Goal: Task Accomplishment & Management: Manage account settings

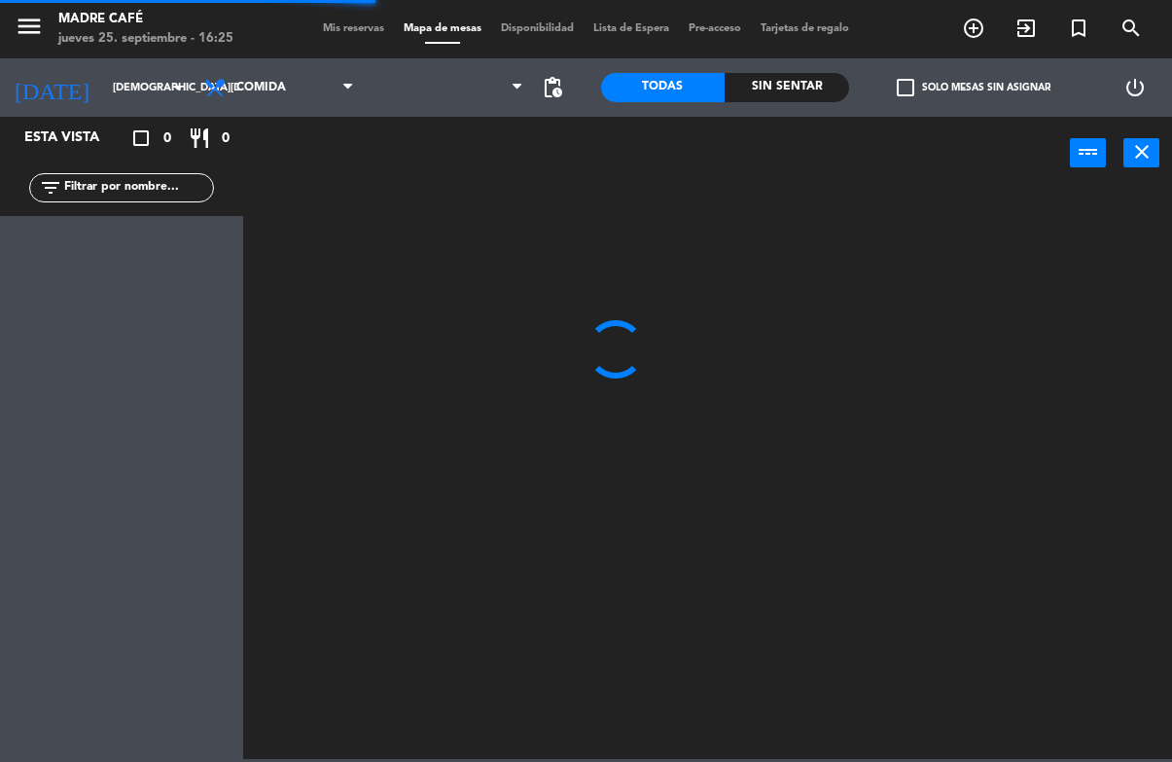
scroll to position [2, 0]
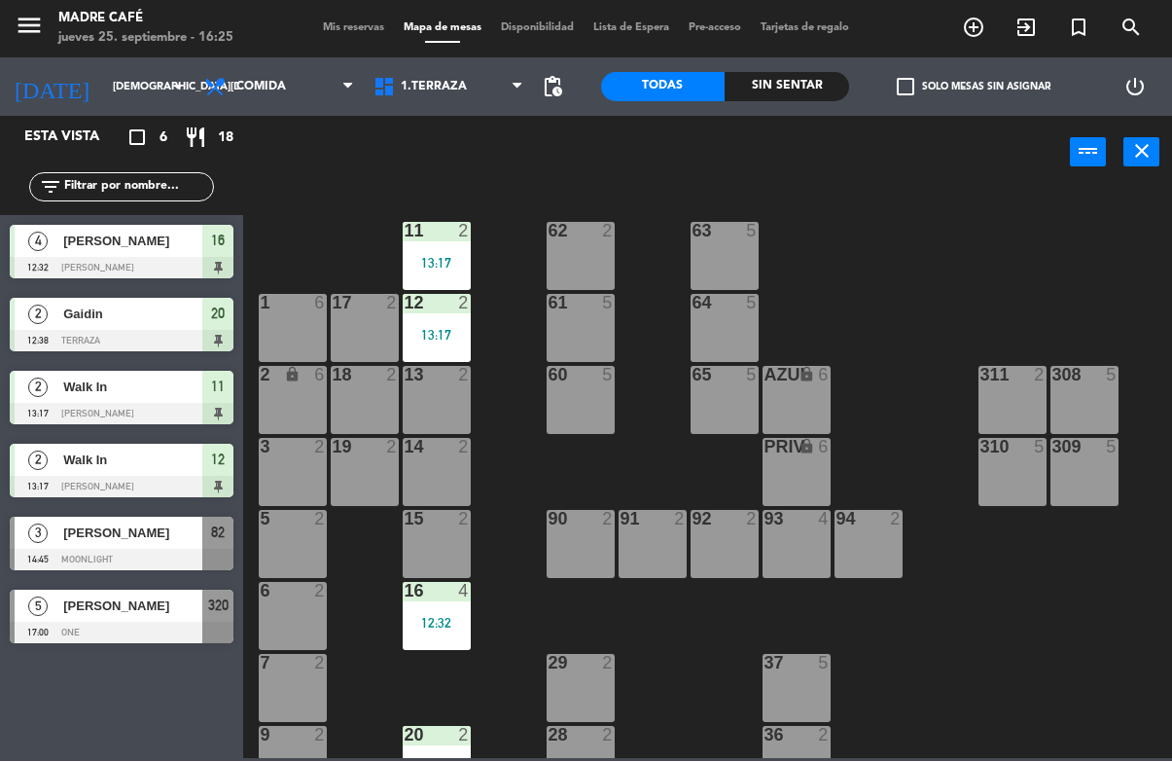
click at [163, 523] on span "[PERSON_NAME]" at bounding box center [132, 533] width 139 height 20
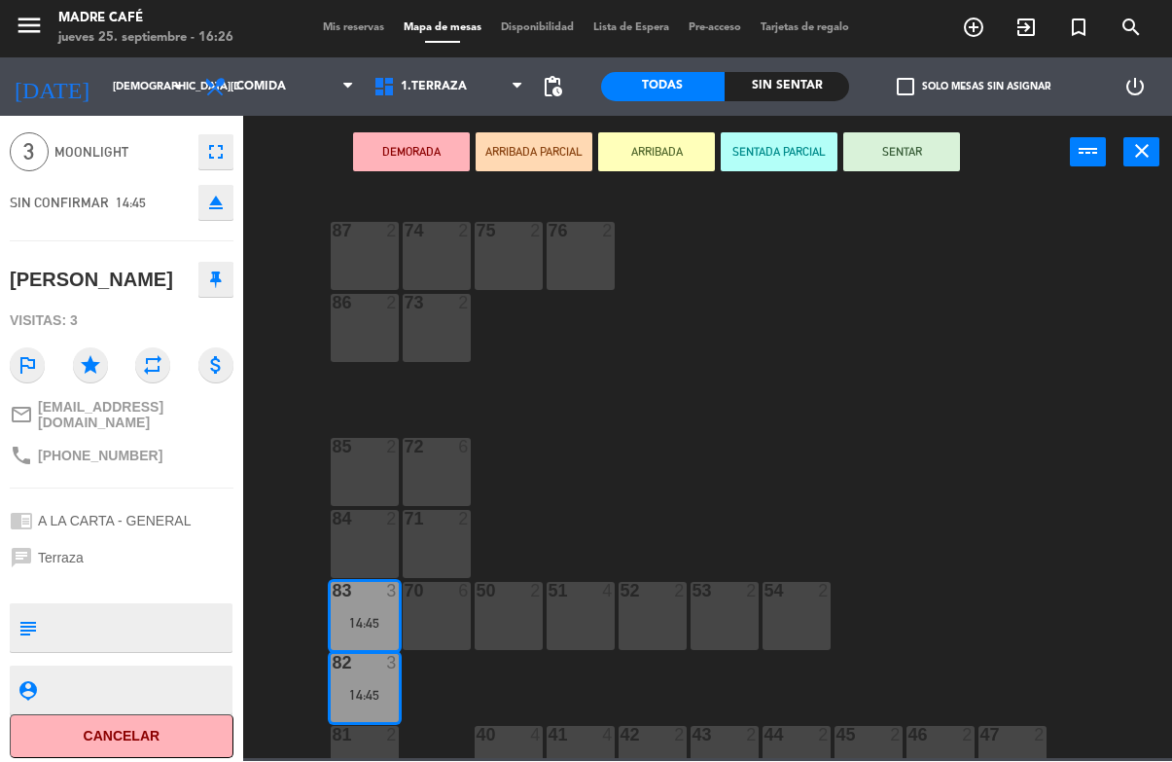
scroll to position [61, 0]
click at [148, 723] on button "Cancelar" at bounding box center [122, 739] width 224 height 44
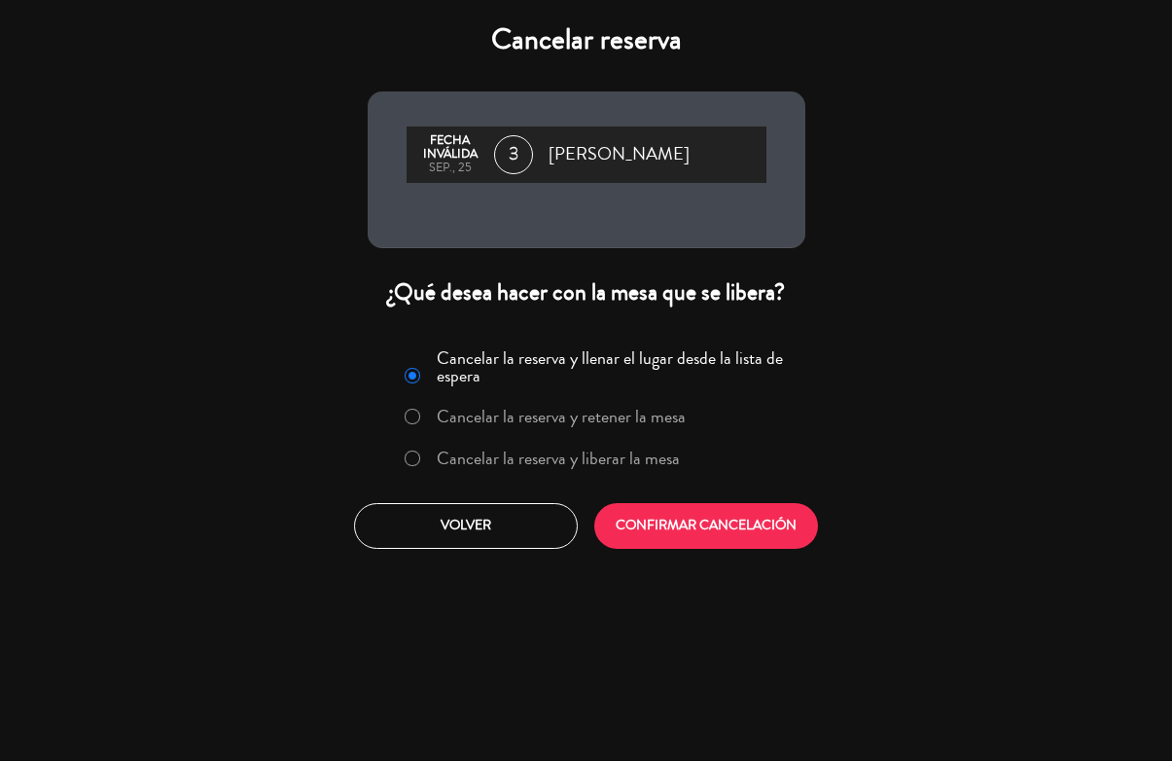
click at [585, 465] on label "Cancelar la reserva y liberar la mesa" at bounding box center [558, 459] width 243 height 18
click at [709, 529] on button "CONFIRMAR CANCELACIÓN" at bounding box center [706, 527] width 224 height 46
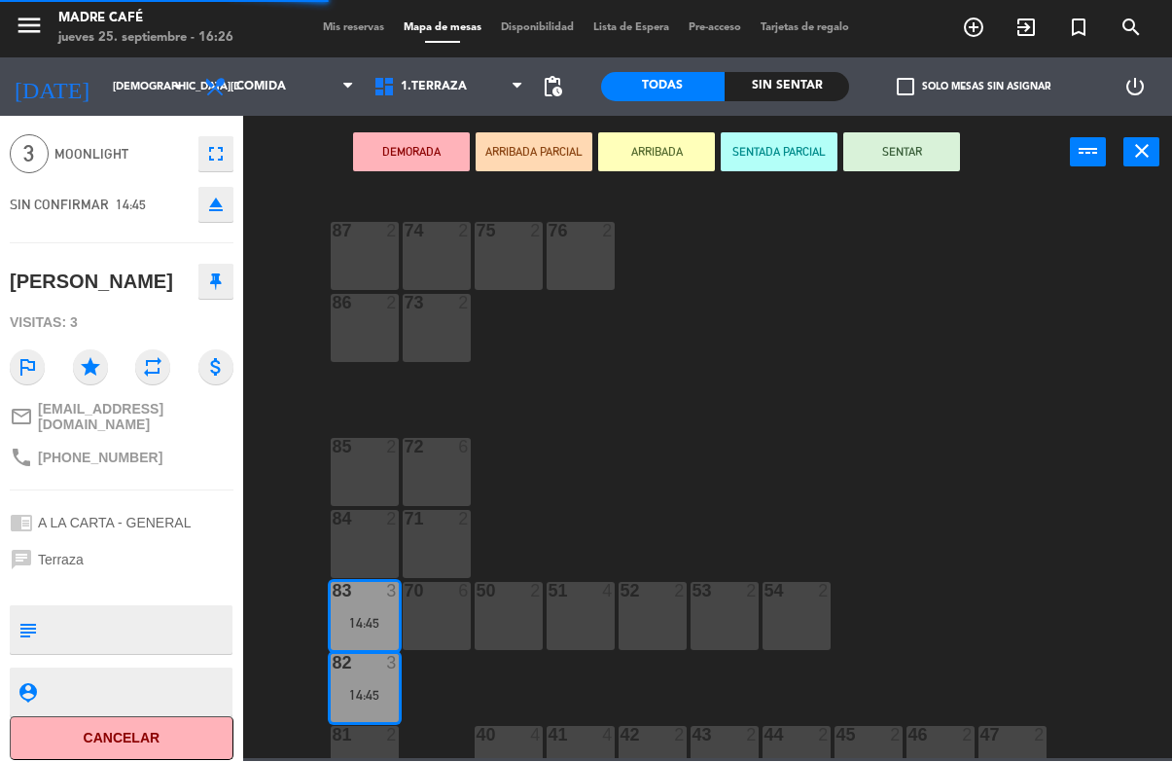
click at [739, 550] on button "CONFIRMAR CANCELACIÓN" at bounding box center [706, 527] width 224 height 46
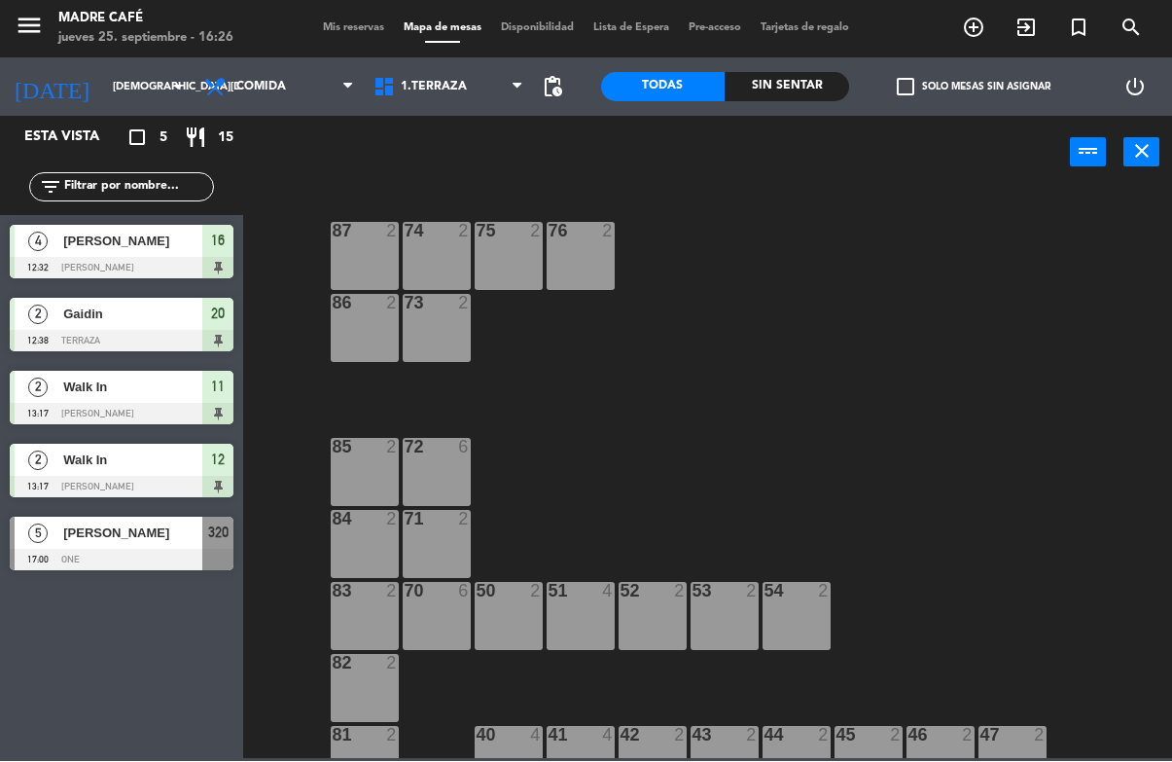
click at [150, 592] on div "Esta vista crop_square 5 restaurant 15 filter_list 4 [PERSON_NAME] 12:32 [PERSO…" at bounding box center [121, 439] width 243 height 645
click at [169, 561] on div at bounding box center [122, 560] width 224 height 21
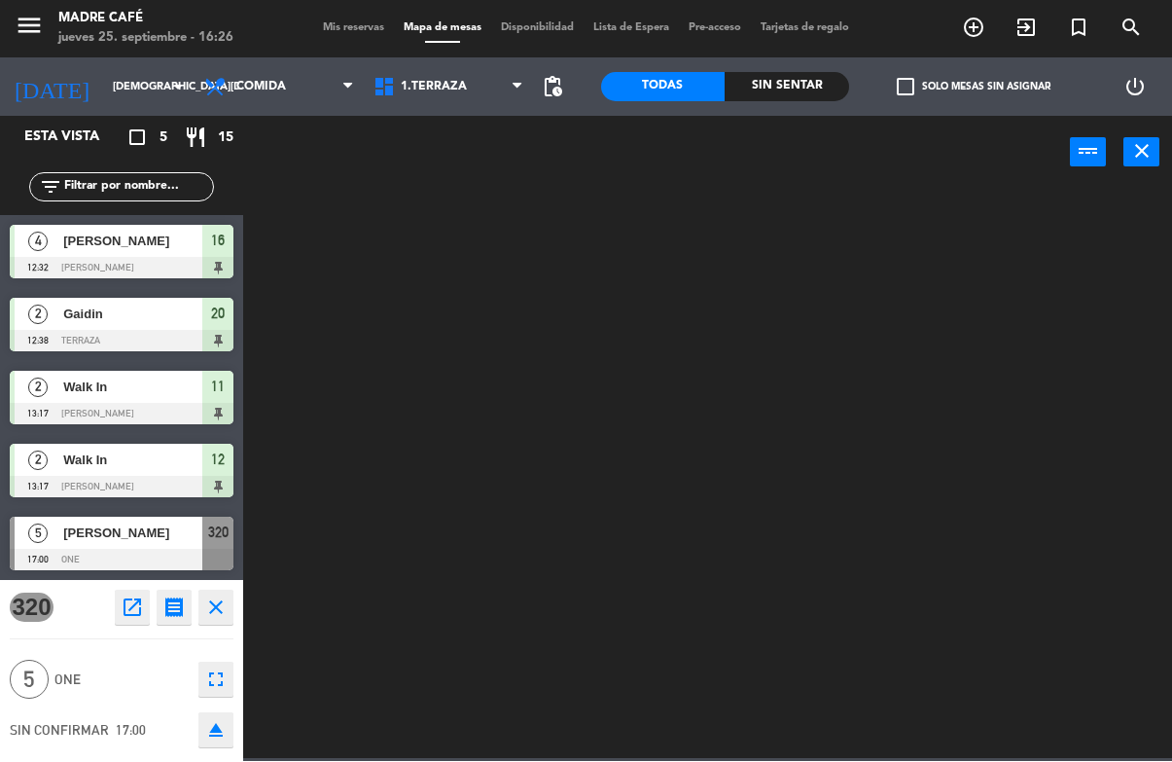
click at [170, 581] on div "320 open_in_new receipt 5:00 PM [DATE] 5 personas [PERSON_NAME] 320 close 5 One…" at bounding box center [121, 671] width 243 height 181
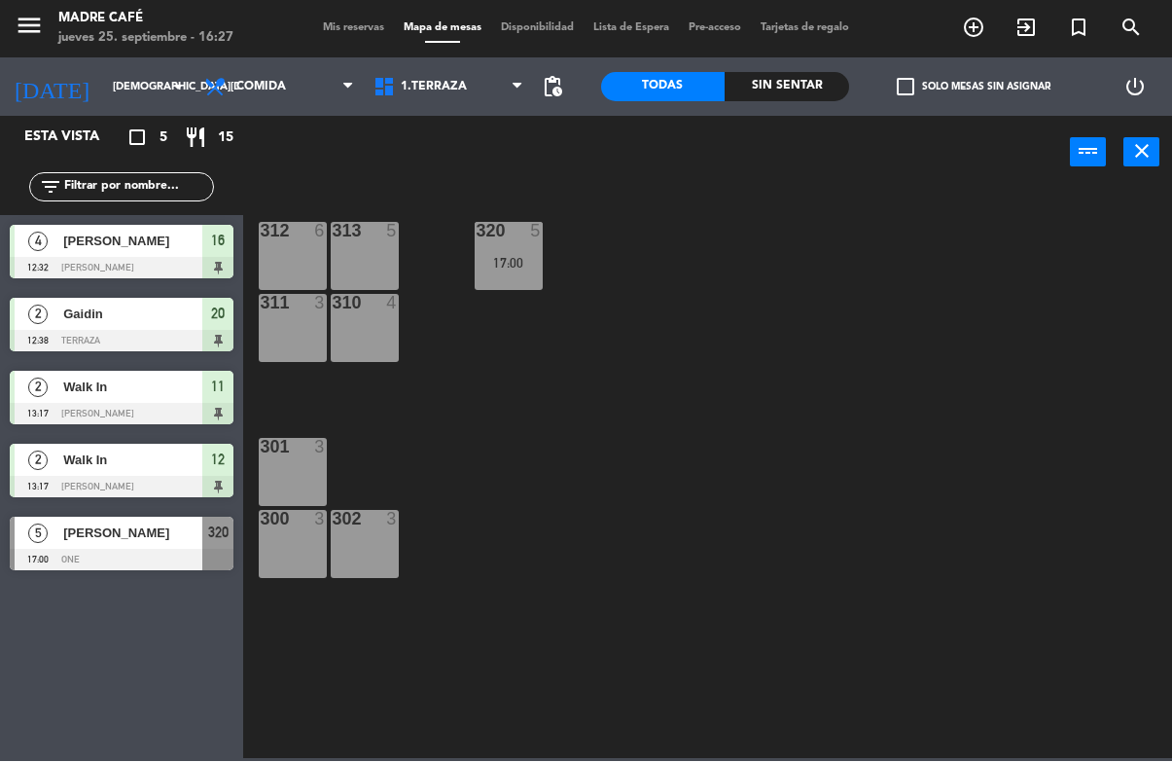
click at [365, 324] on div "310 4" at bounding box center [365, 329] width 68 height 68
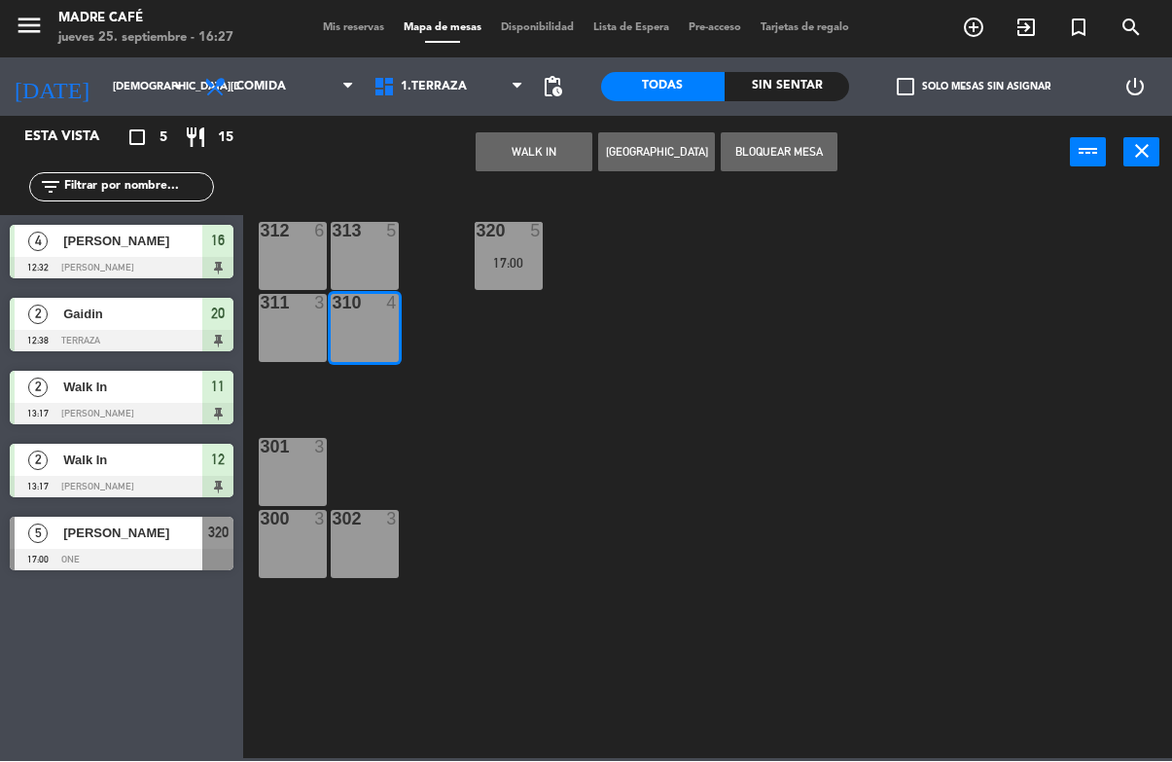
click at [530, 157] on button "WALK IN" at bounding box center [534, 152] width 117 height 39
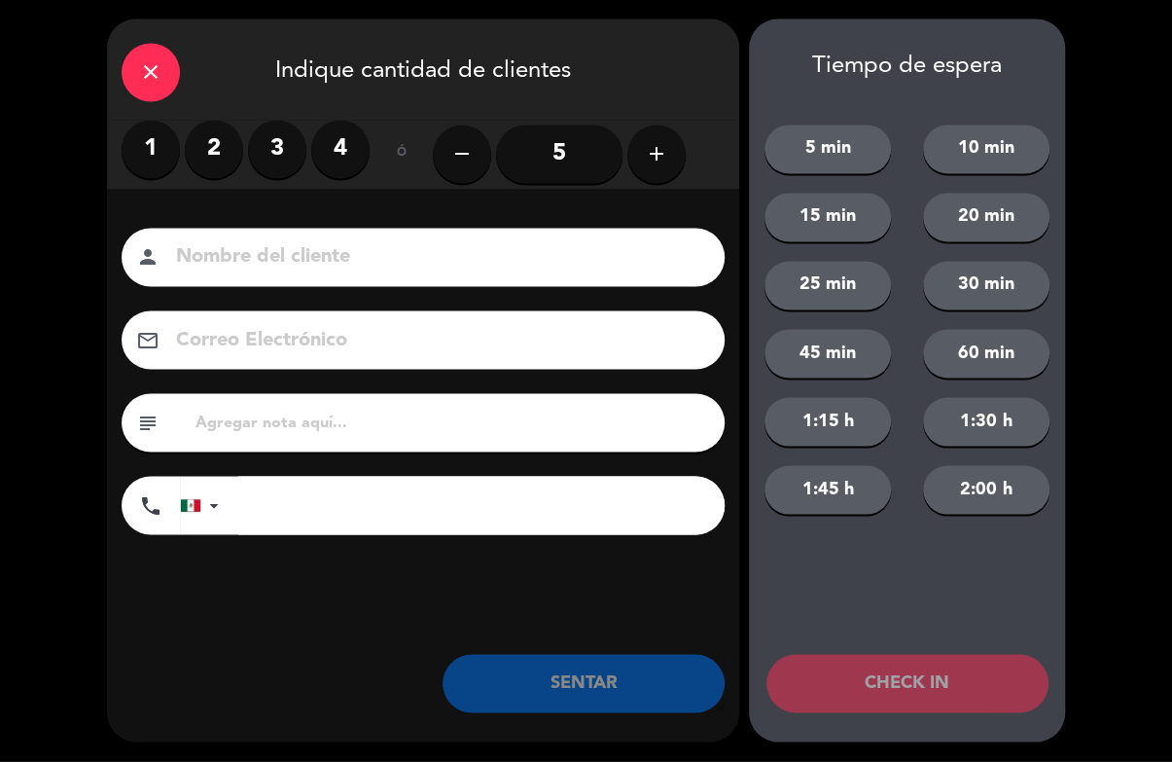
click at [193, 143] on label "2" at bounding box center [214, 150] width 58 height 58
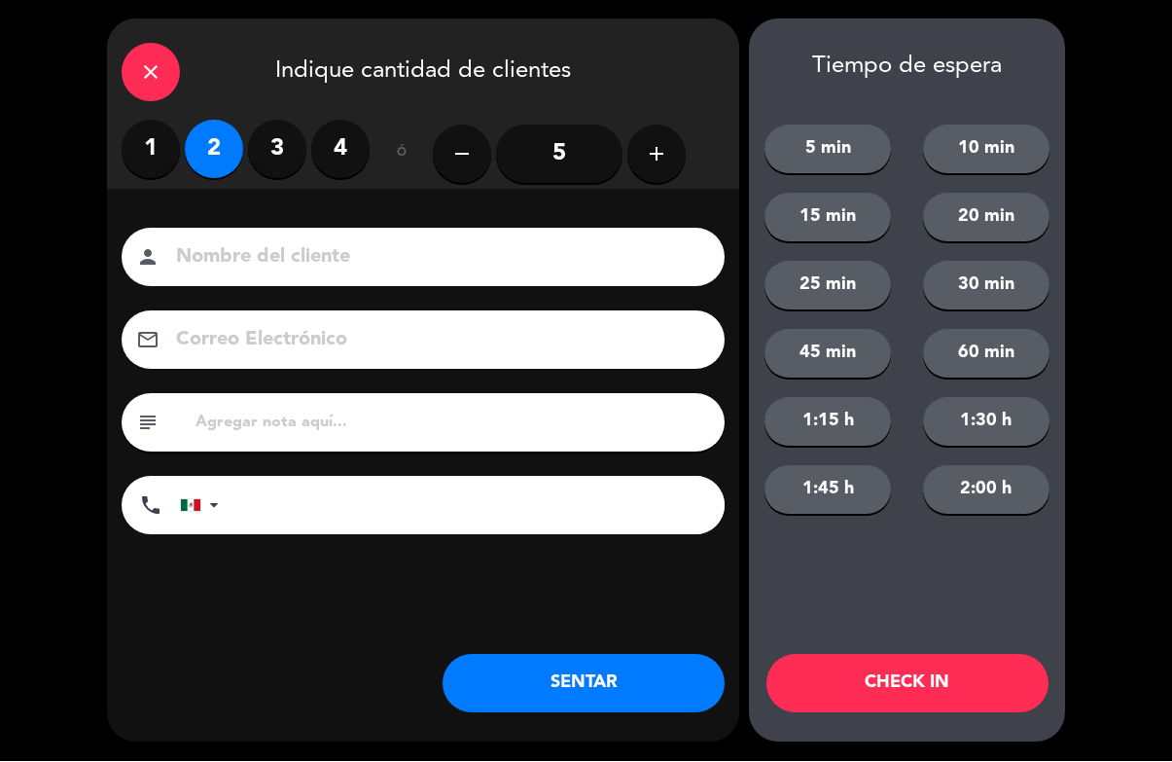
click at [882, 686] on button "CHECK IN" at bounding box center [907, 684] width 282 height 58
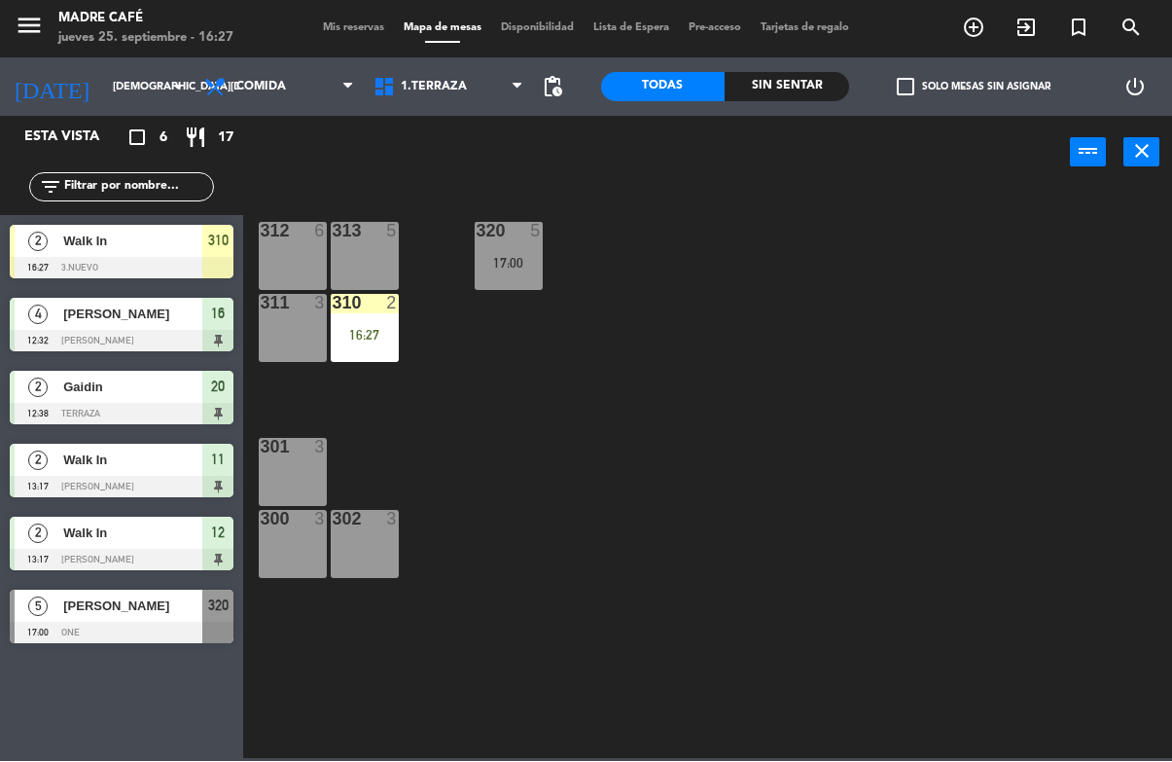
click at [349, 329] on div "16:27" at bounding box center [365, 336] width 68 height 14
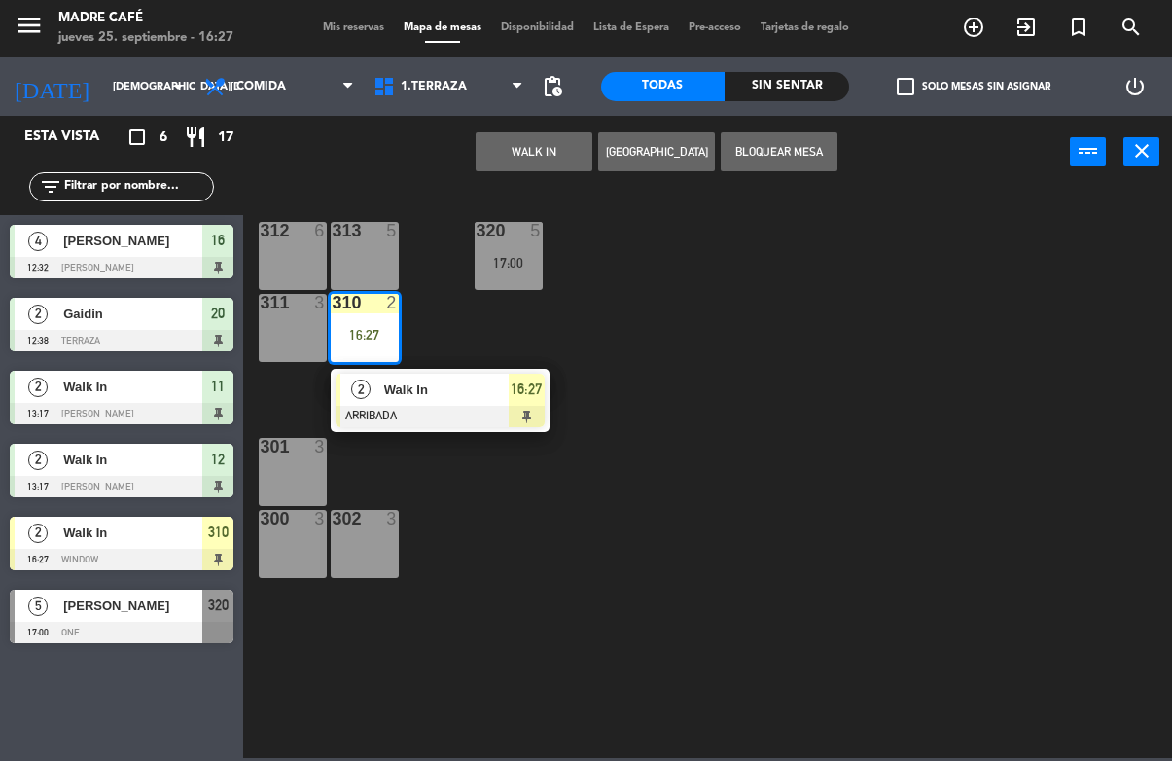
click at [505, 409] on div at bounding box center [440, 417] width 209 height 21
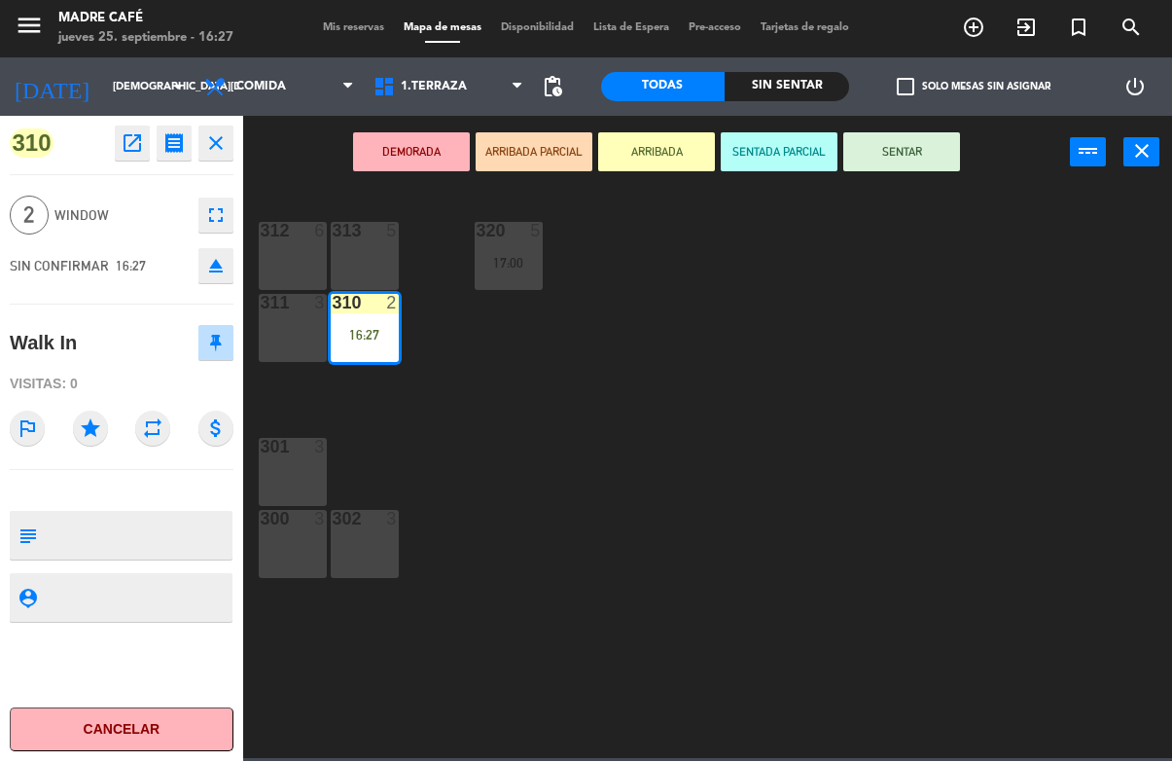
click at [930, 155] on button "SENTAR" at bounding box center [901, 152] width 117 height 39
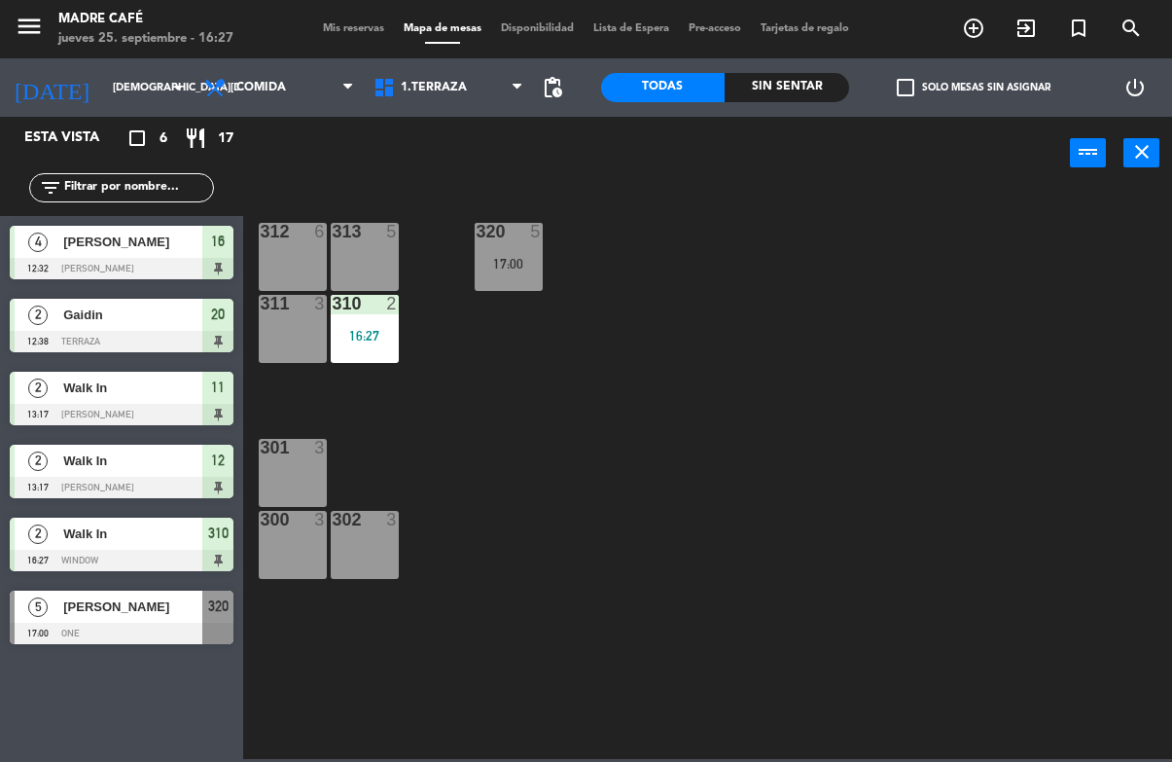
click at [351, 272] on div "313 5" at bounding box center [365, 257] width 68 height 68
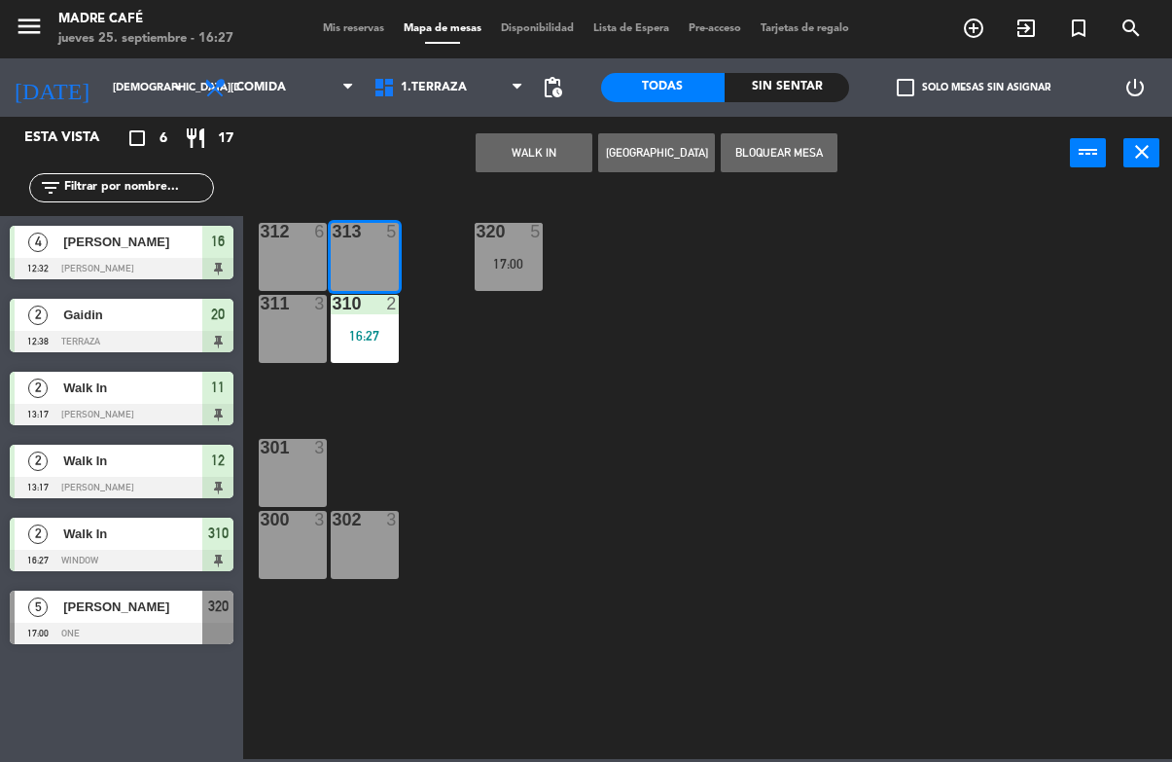
click at [519, 169] on button "WALK IN" at bounding box center [534, 152] width 117 height 39
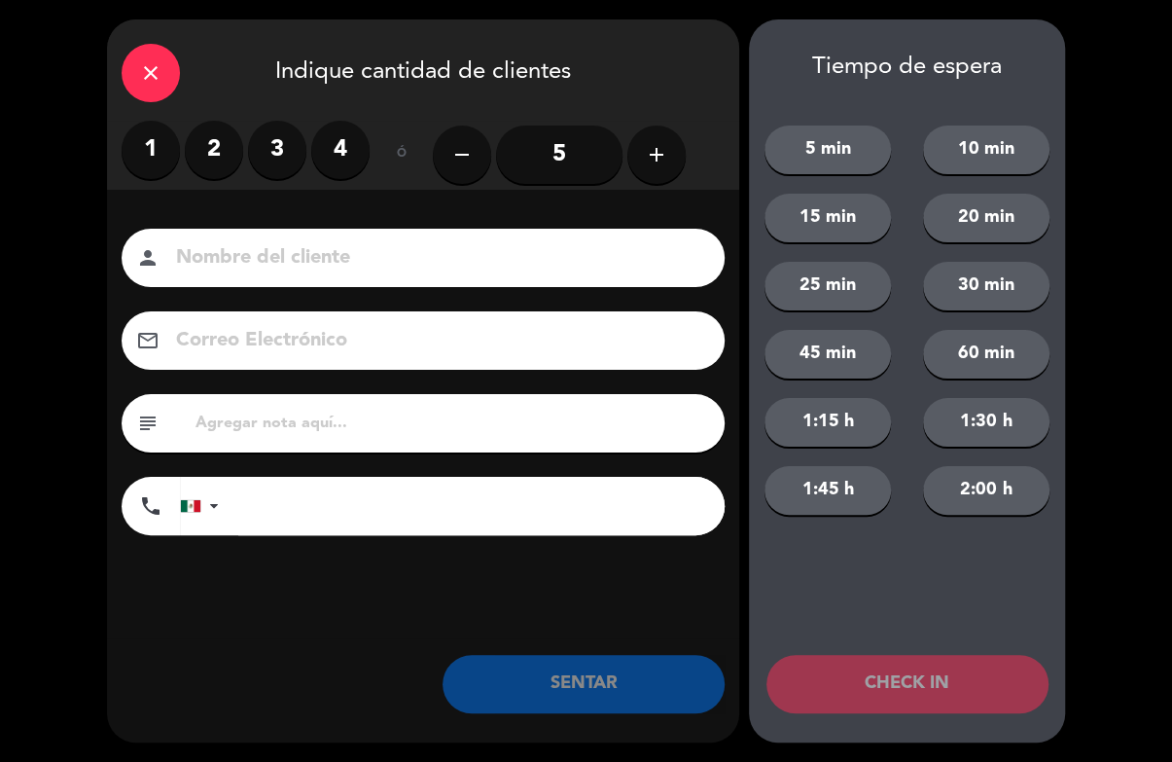
click at [252, 145] on label "3" at bounding box center [277, 150] width 58 height 58
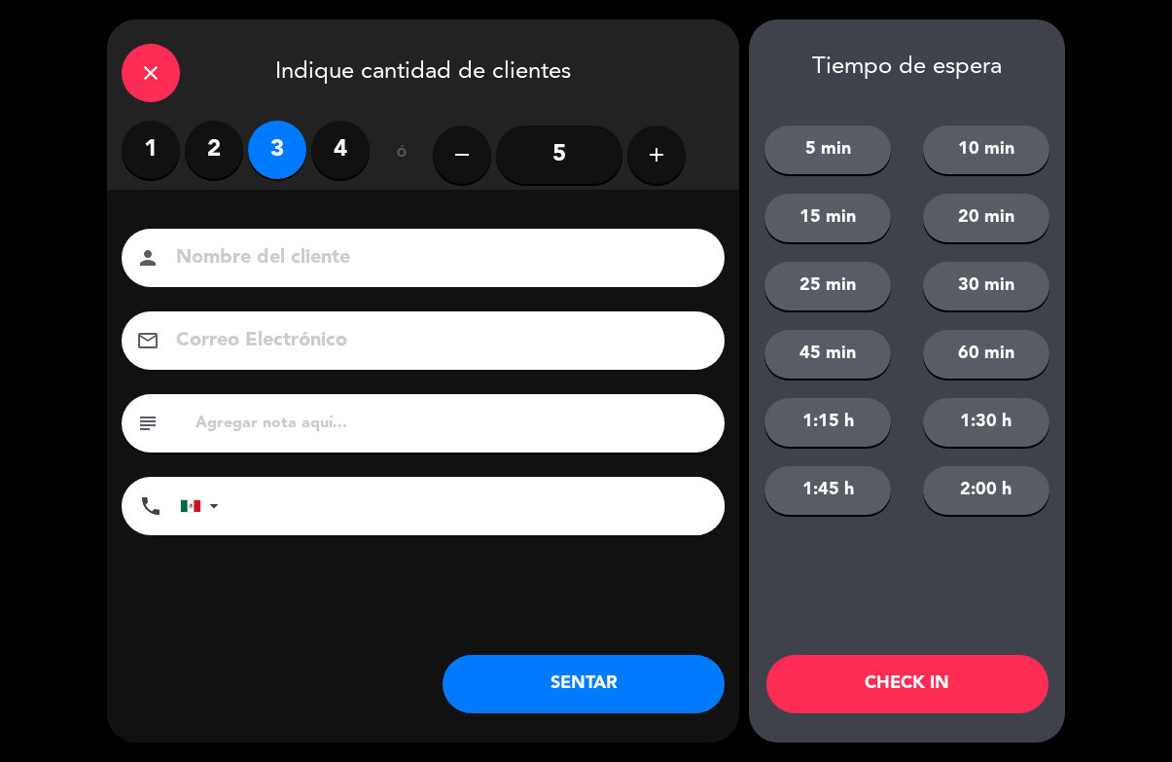
click at [117, 74] on div "close Indique cantidad de clientes" at bounding box center [423, 69] width 632 height 101
click at [132, 84] on div "close" at bounding box center [151, 73] width 58 height 58
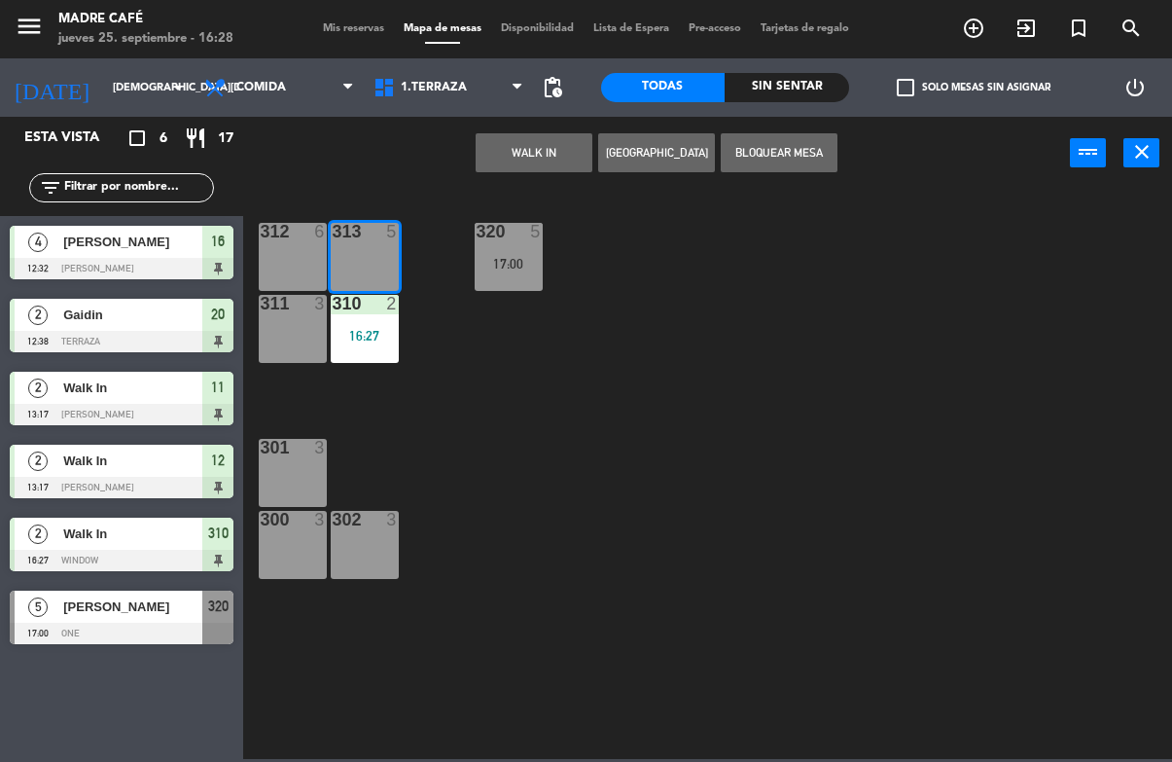
click at [173, 79] on div "close" at bounding box center [151, 73] width 58 height 58
click at [551, 158] on button "WALK IN" at bounding box center [534, 152] width 117 height 39
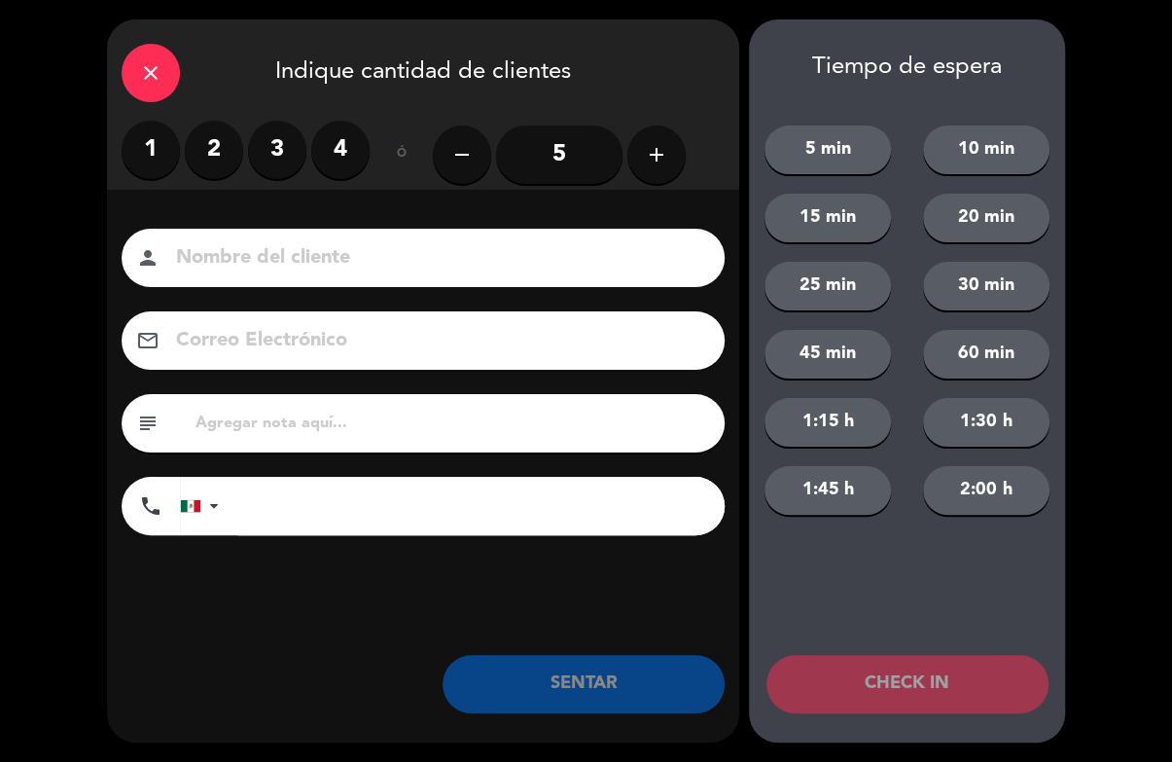
click at [196, 141] on label "2" at bounding box center [214, 150] width 58 height 58
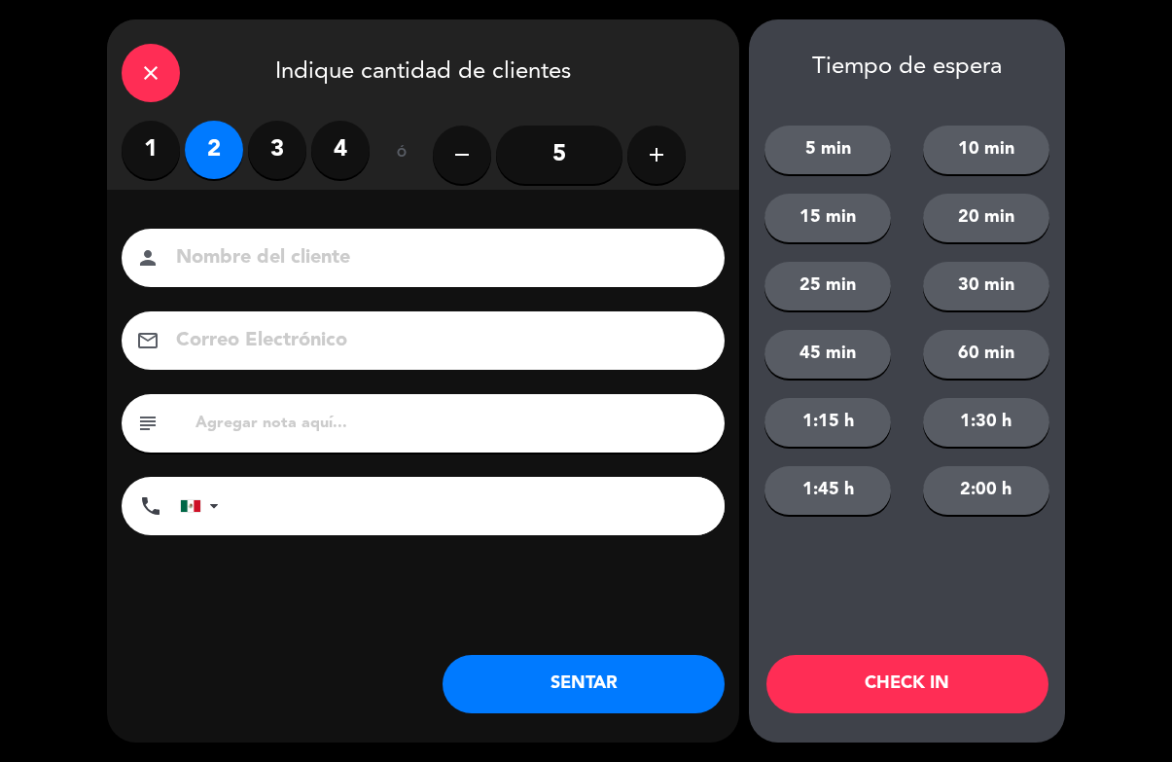
click at [574, 275] on input at bounding box center [436, 258] width 525 height 34
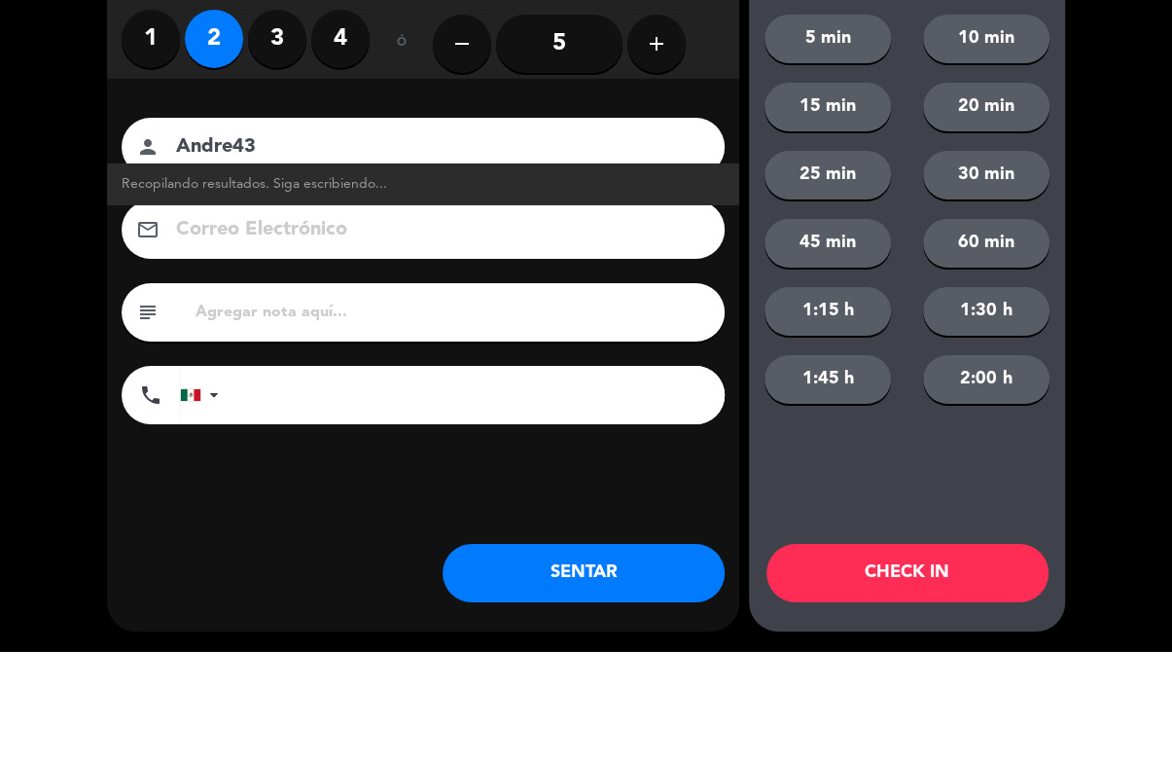
type input "Andre43"
click at [1108, 261] on div "close Indique cantidad de clientes 1 2 3 4 ó remove 5 add Nombre del cliente pe…" at bounding box center [586, 381] width 1172 height 762
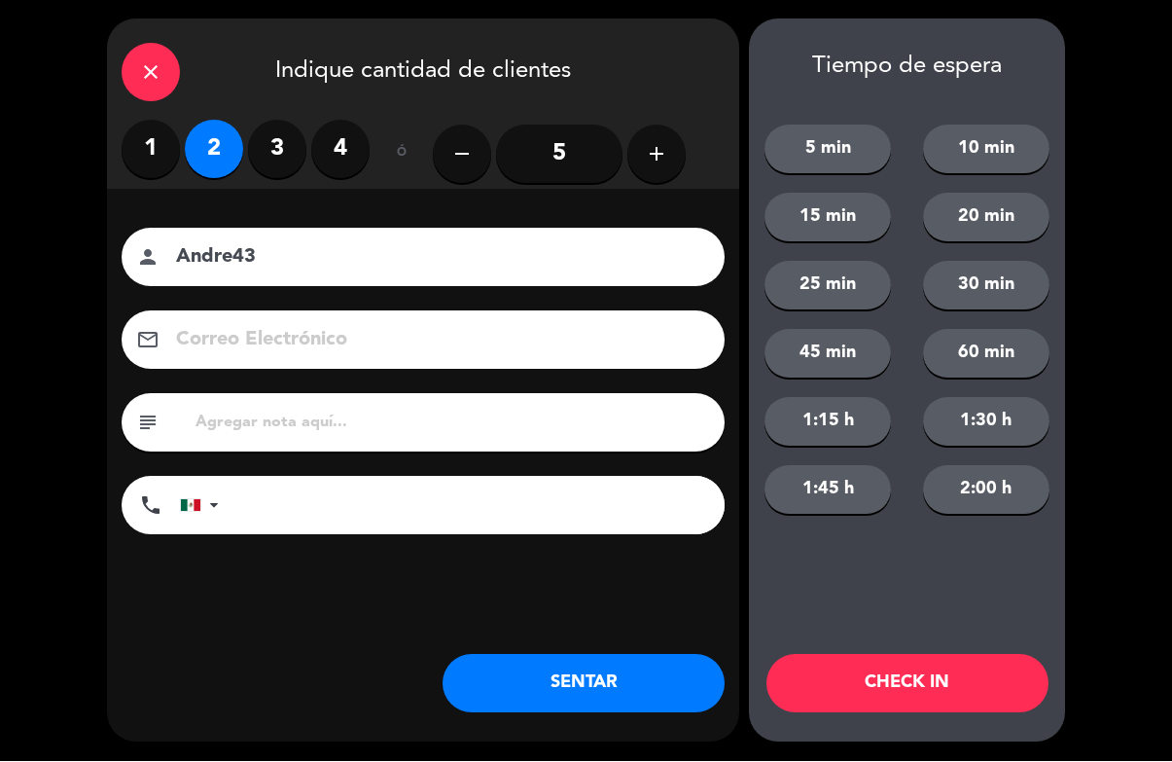
click at [949, 686] on button "CHECK IN" at bounding box center [907, 684] width 282 height 58
click at [957, 753] on div "close Indique cantidad de clientes 1 2 3 4 ó remove 5 add Nombre del cliente pe…" at bounding box center [586, 381] width 1172 height 762
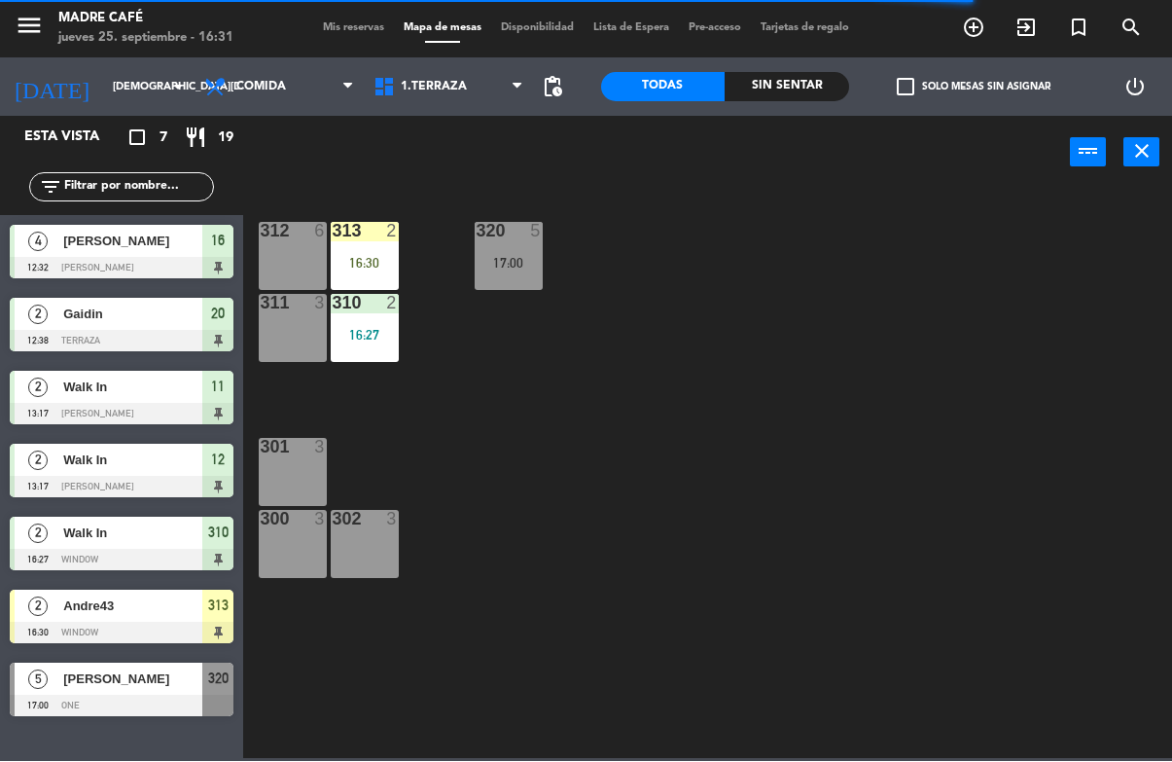
click at [355, 257] on div "16:30" at bounding box center [365, 264] width 68 height 14
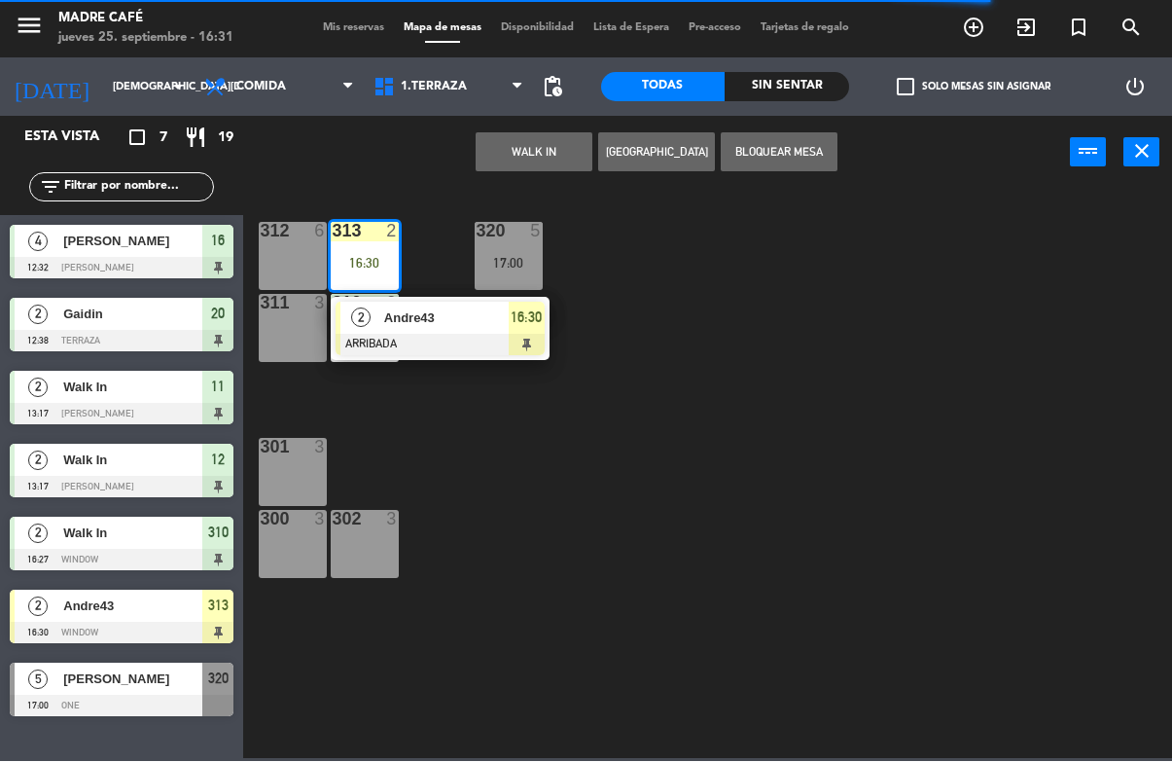
click at [534, 324] on span "16:30" at bounding box center [526, 317] width 31 height 23
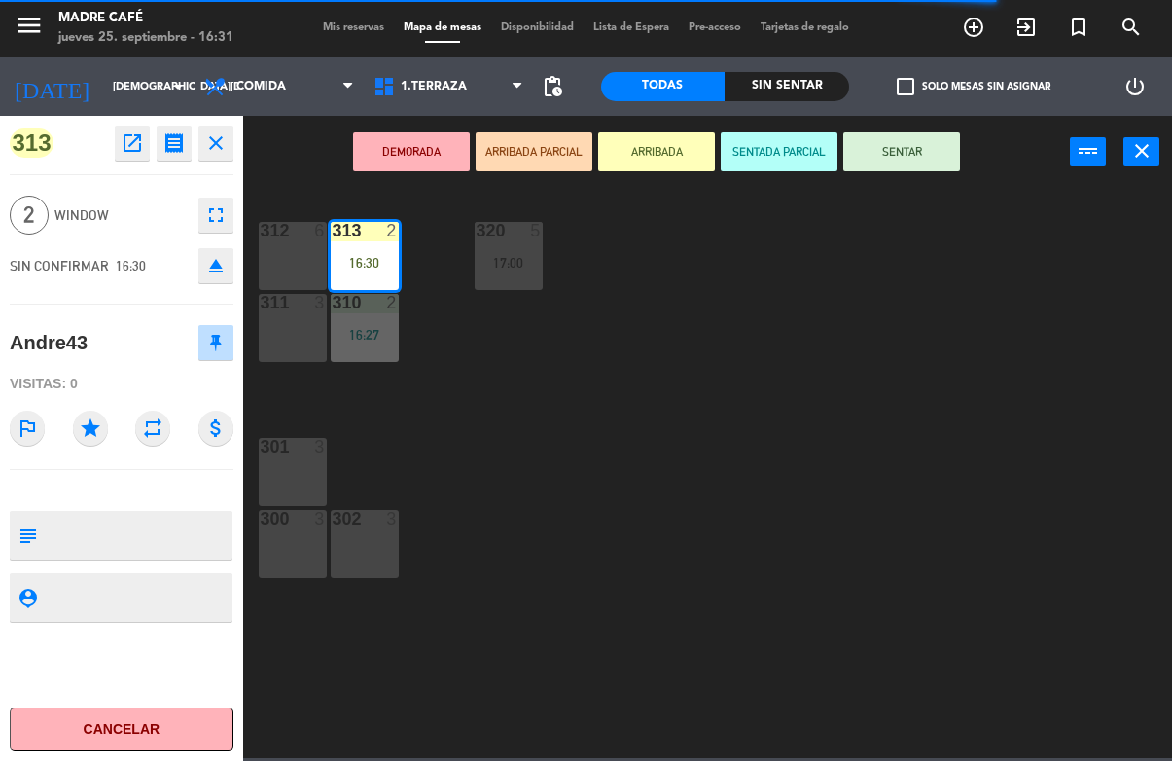
click at [934, 153] on button "SENTAR" at bounding box center [901, 152] width 117 height 39
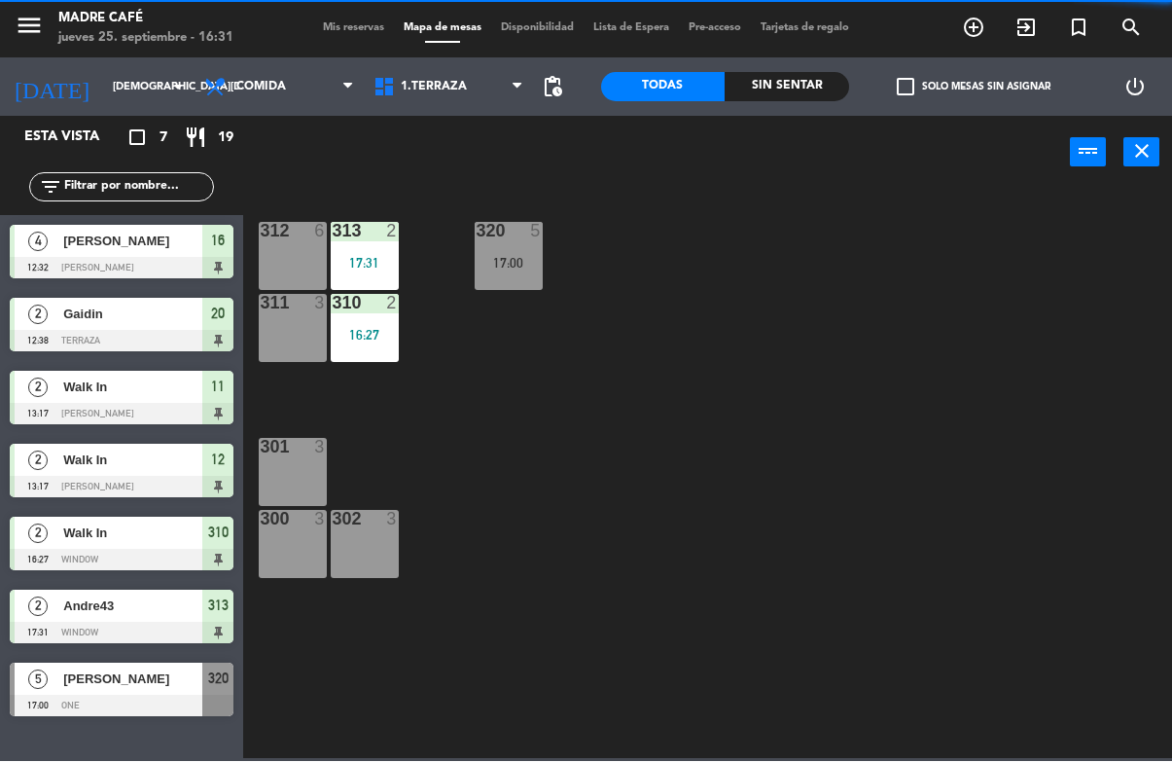
click at [977, 230] on div "312 6 313 2 17:31 320 5 17:00 311 3 310 2 16:27 301 3 300 3 302 3" at bounding box center [713, 473] width 917 height 571
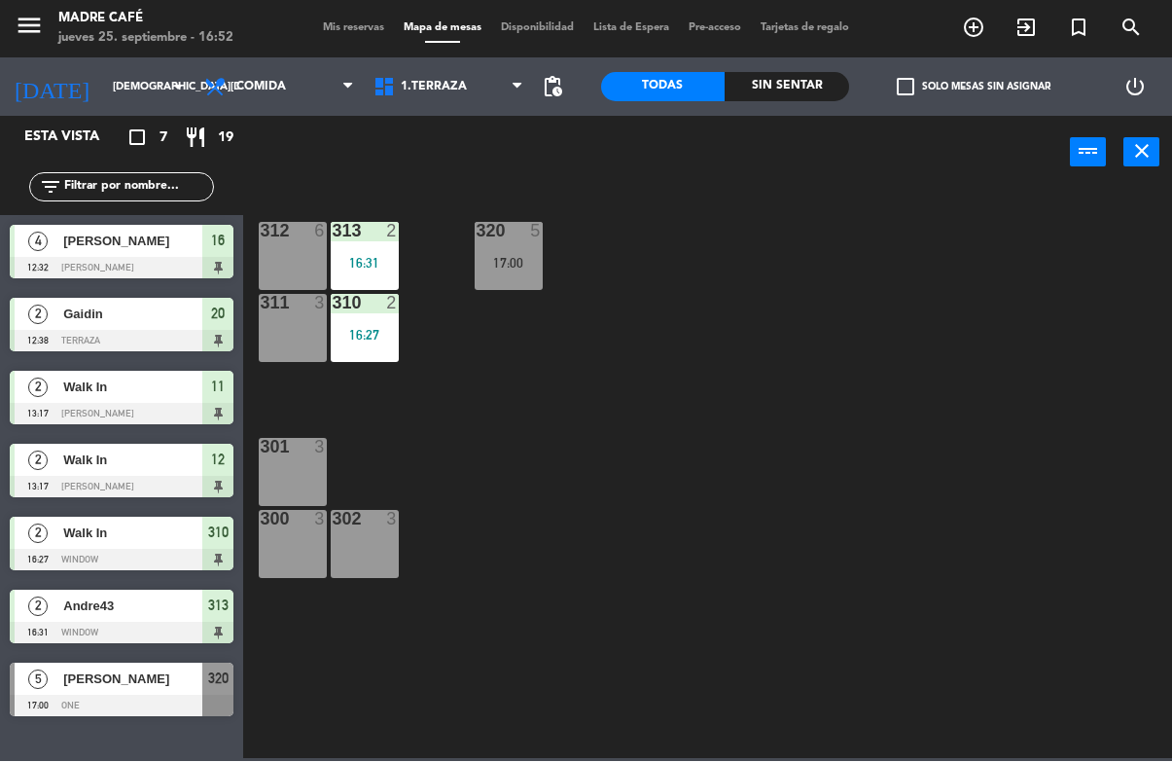
click at [973, 38] on icon "add_circle_outline" at bounding box center [973, 28] width 23 height 23
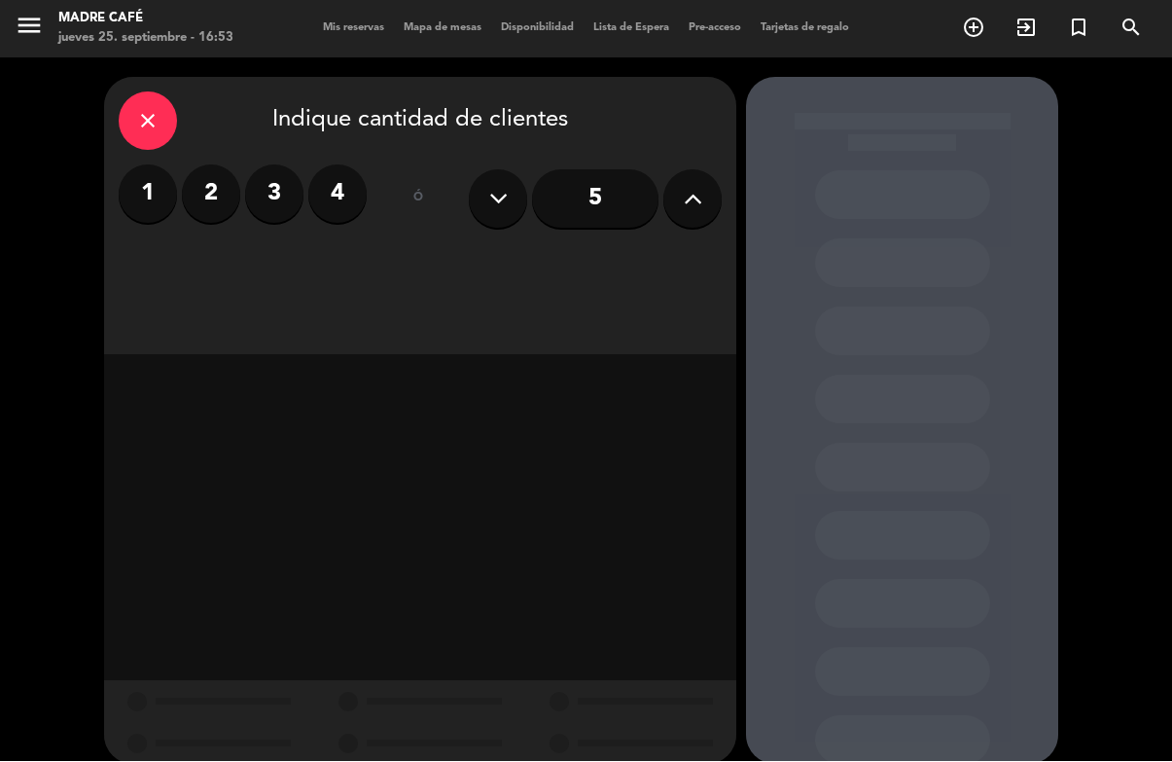
click at [678, 208] on button at bounding box center [692, 199] width 58 height 58
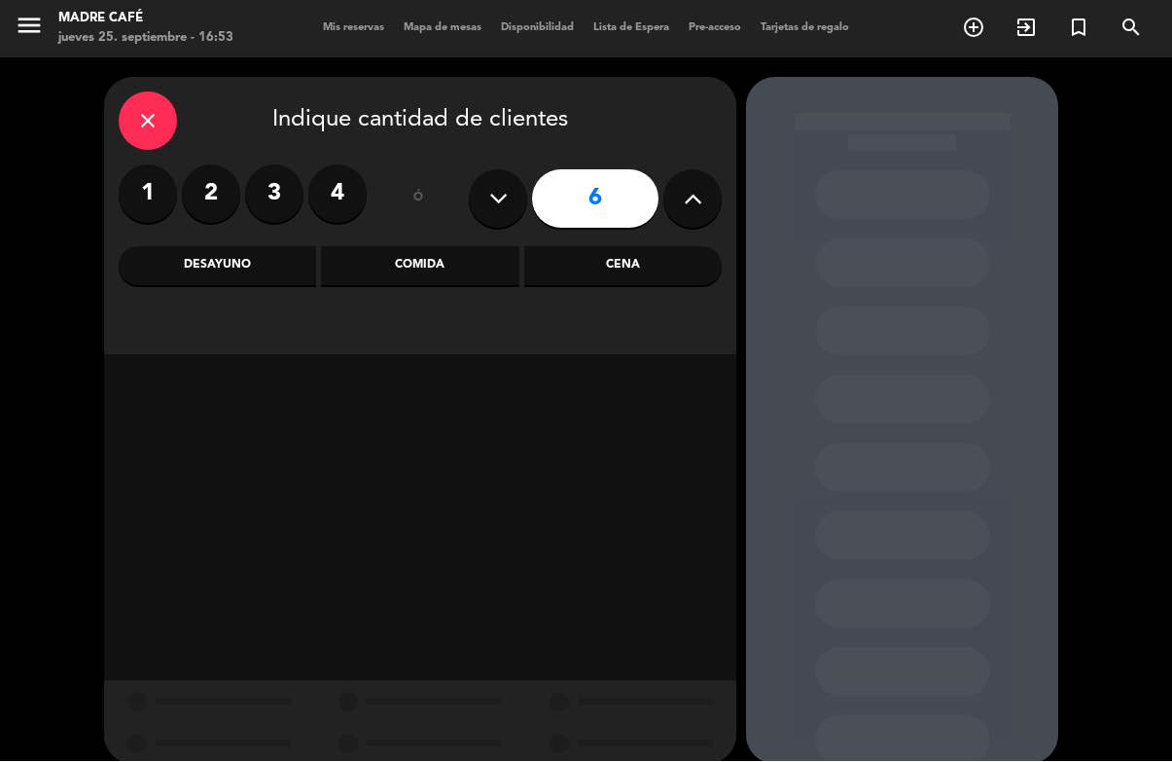
click at [689, 195] on icon at bounding box center [693, 199] width 18 height 29
click at [687, 209] on icon at bounding box center [693, 199] width 18 height 29
click at [709, 195] on button at bounding box center [692, 199] width 58 height 58
click at [670, 201] on button at bounding box center [692, 199] width 58 height 58
type input "10"
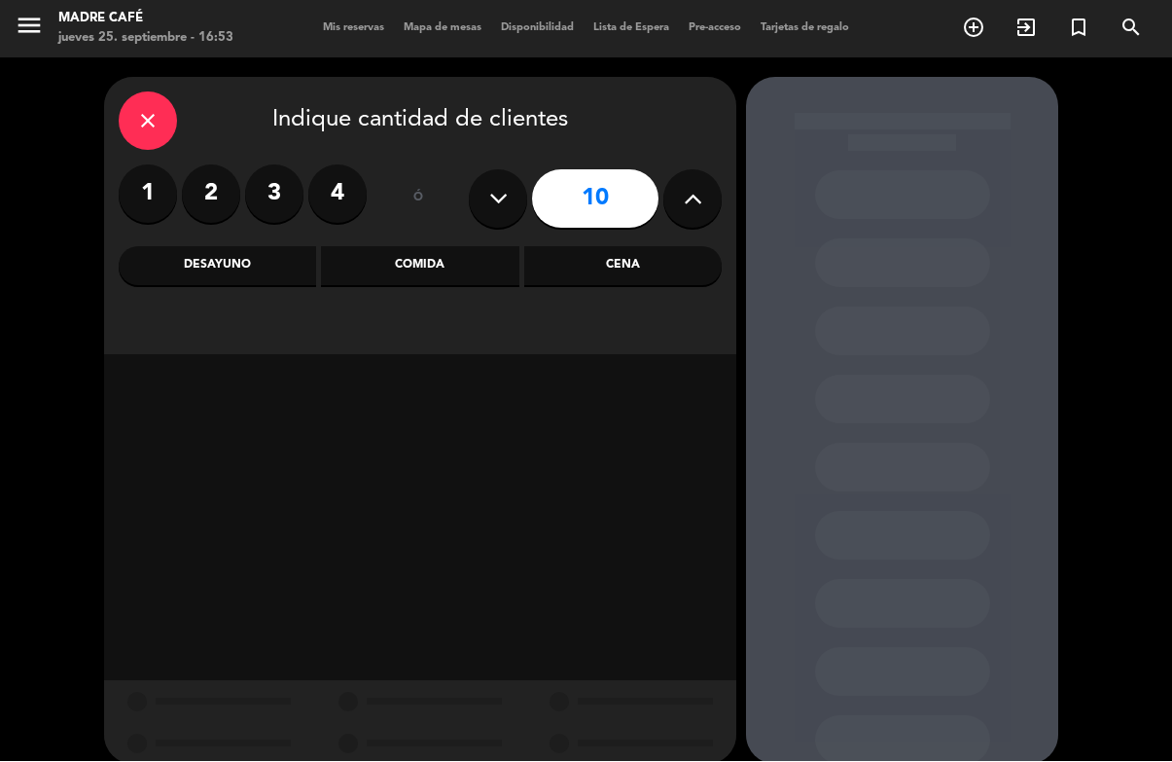
click at [254, 260] on div "Desayuno" at bounding box center [217, 266] width 197 height 39
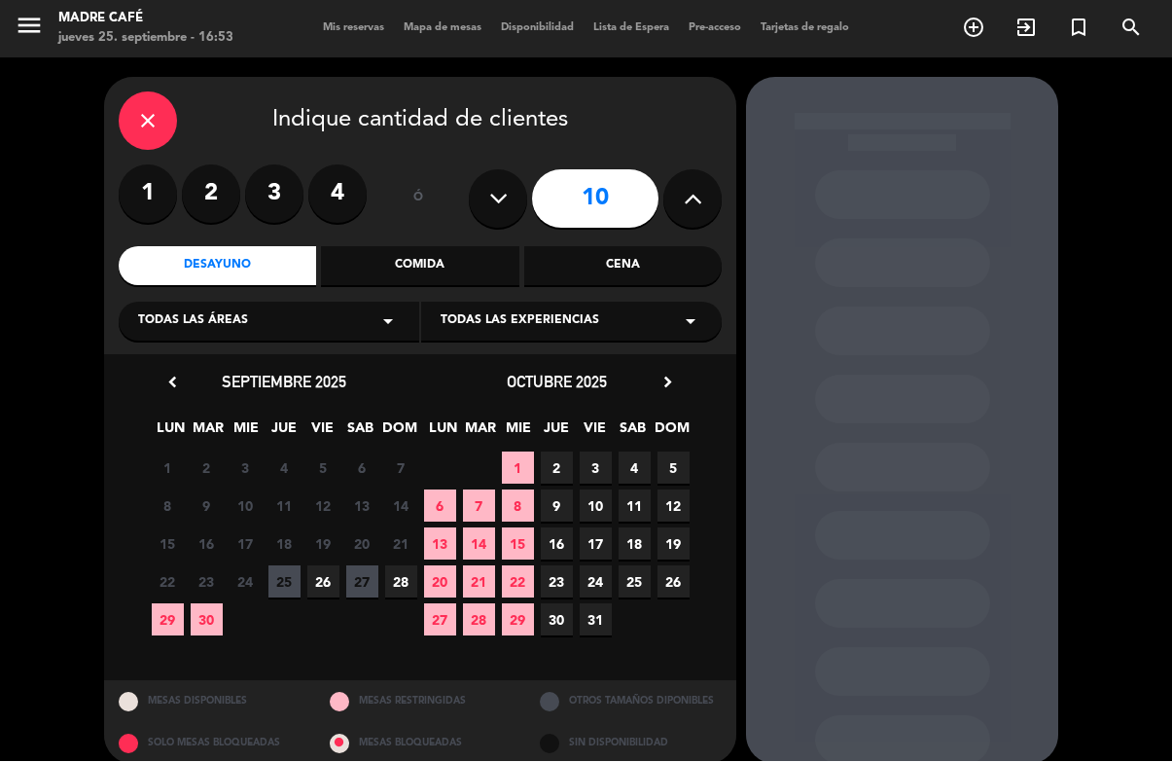
click at [325, 582] on span "26" at bounding box center [323, 582] width 32 height 32
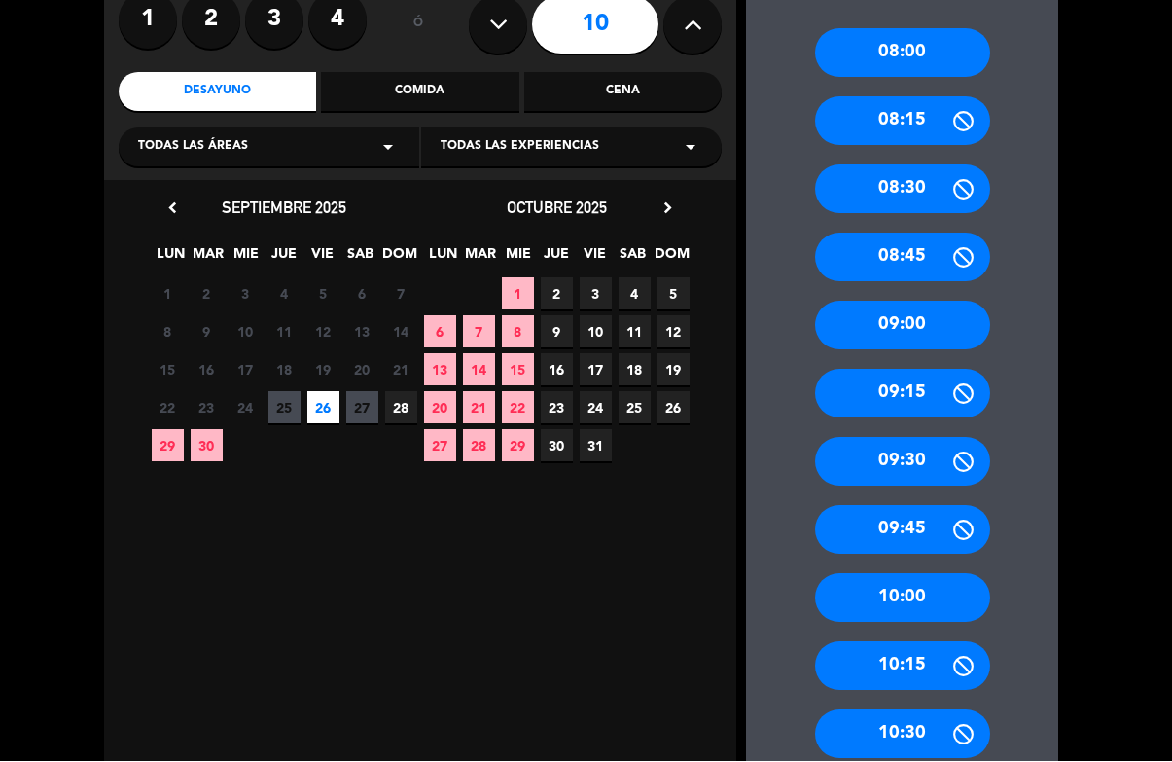
scroll to position [182, 0]
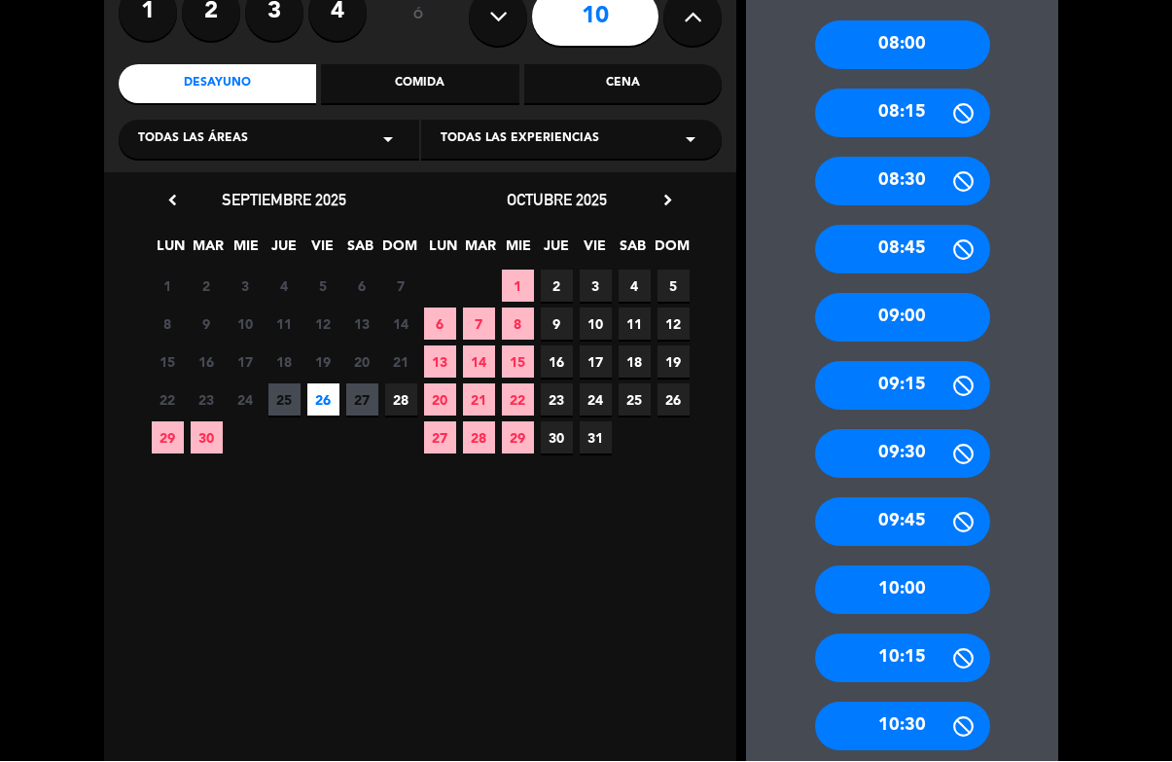
click at [945, 566] on div "10:00" at bounding box center [902, 590] width 175 height 49
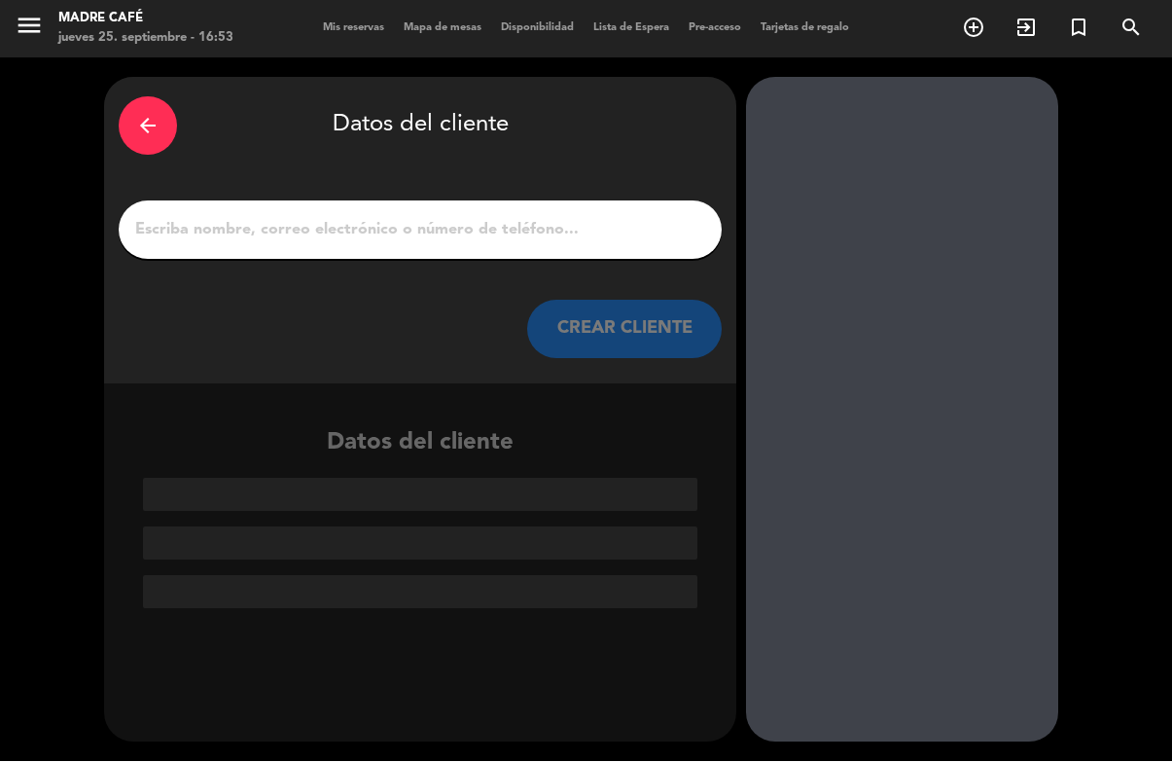
scroll to position [0, 0]
click at [575, 217] on input "1" at bounding box center [420, 230] width 574 height 27
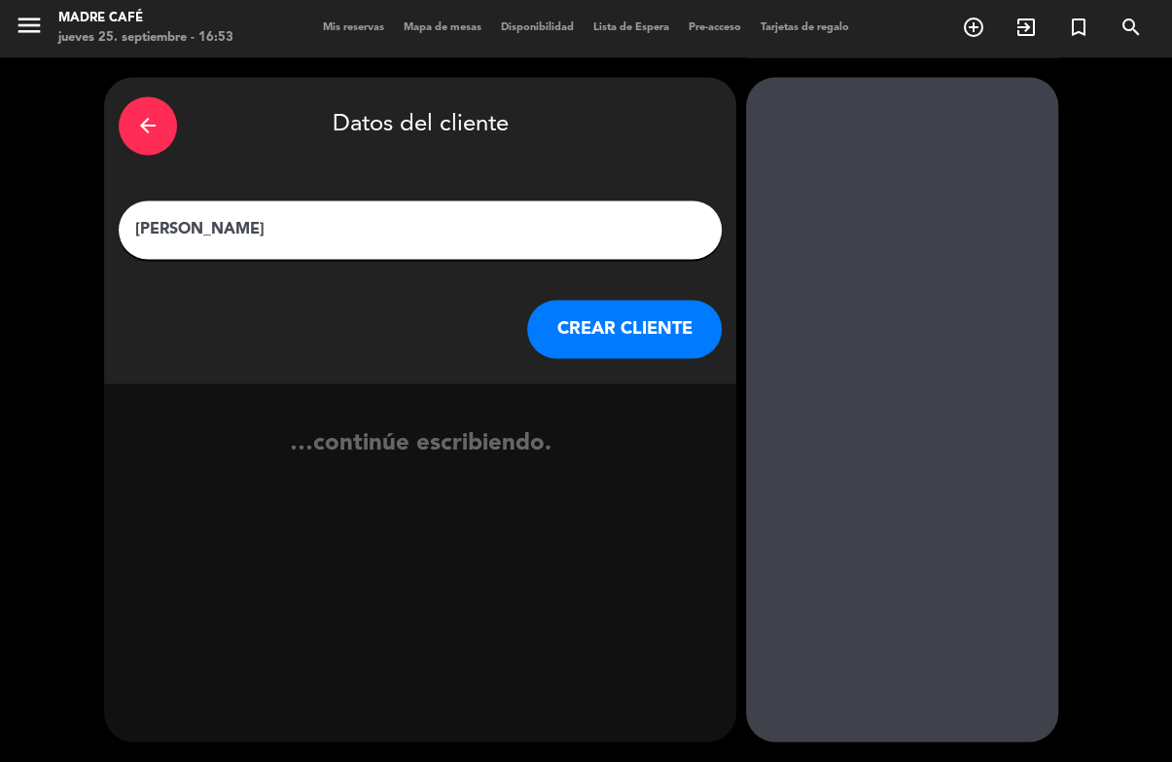
type input "[PERSON_NAME]"
click at [871, 238] on div at bounding box center [902, 410] width 312 height 664
click at [578, 301] on button "CREAR CLIENTE" at bounding box center [624, 330] width 195 height 58
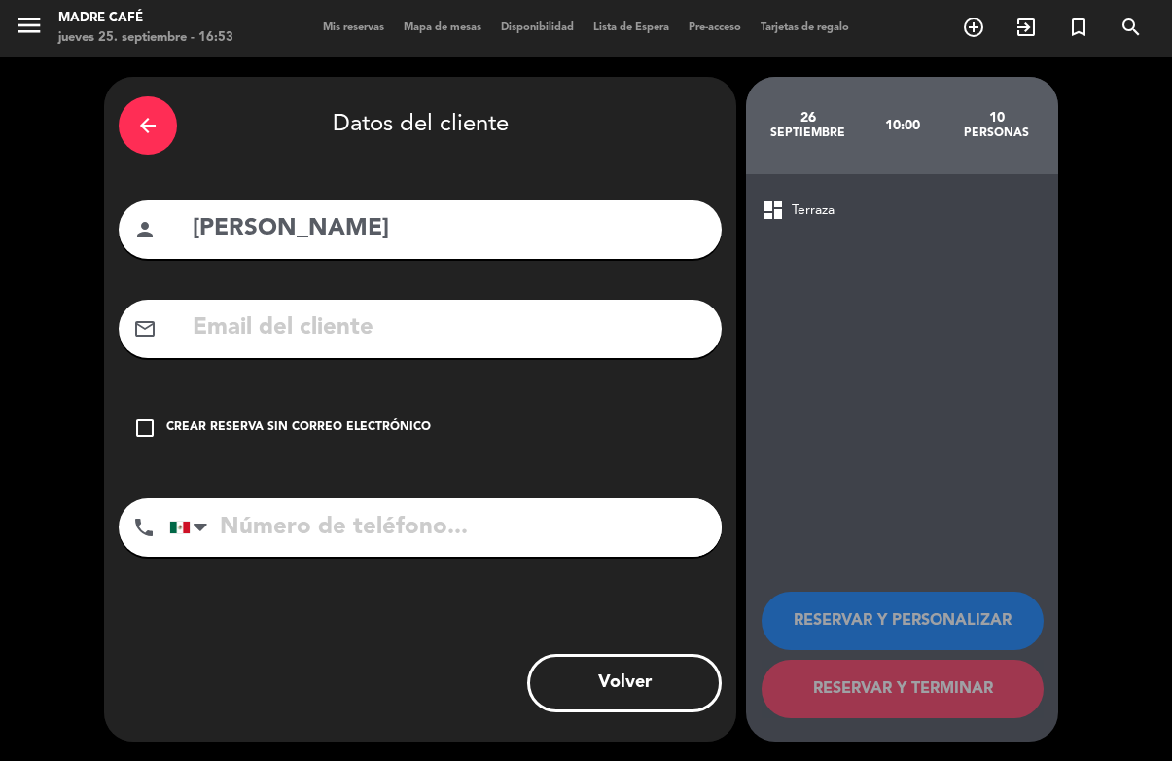
click at [444, 400] on div "check_box_outline_blank Crear reserva sin correo electrónico" at bounding box center [420, 429] width 603 height 58
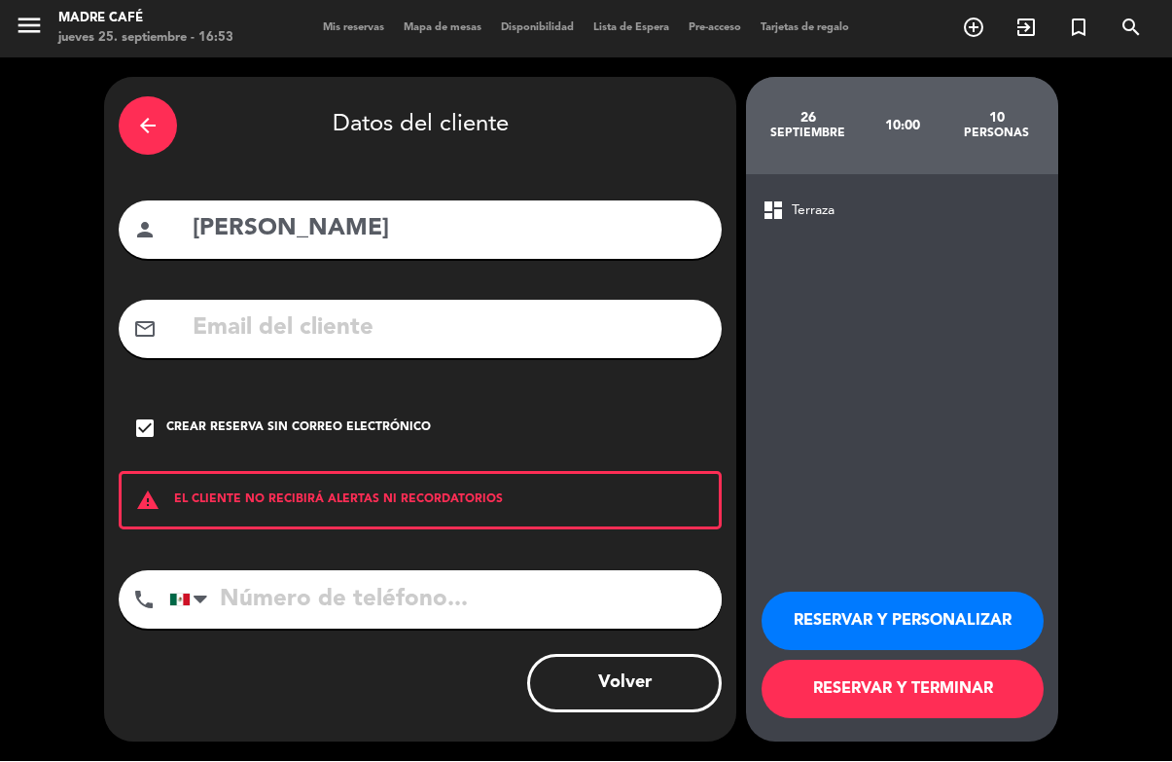
click at [399, 571] on input "tel" at bounding box center [445, 600] width 552 height 58
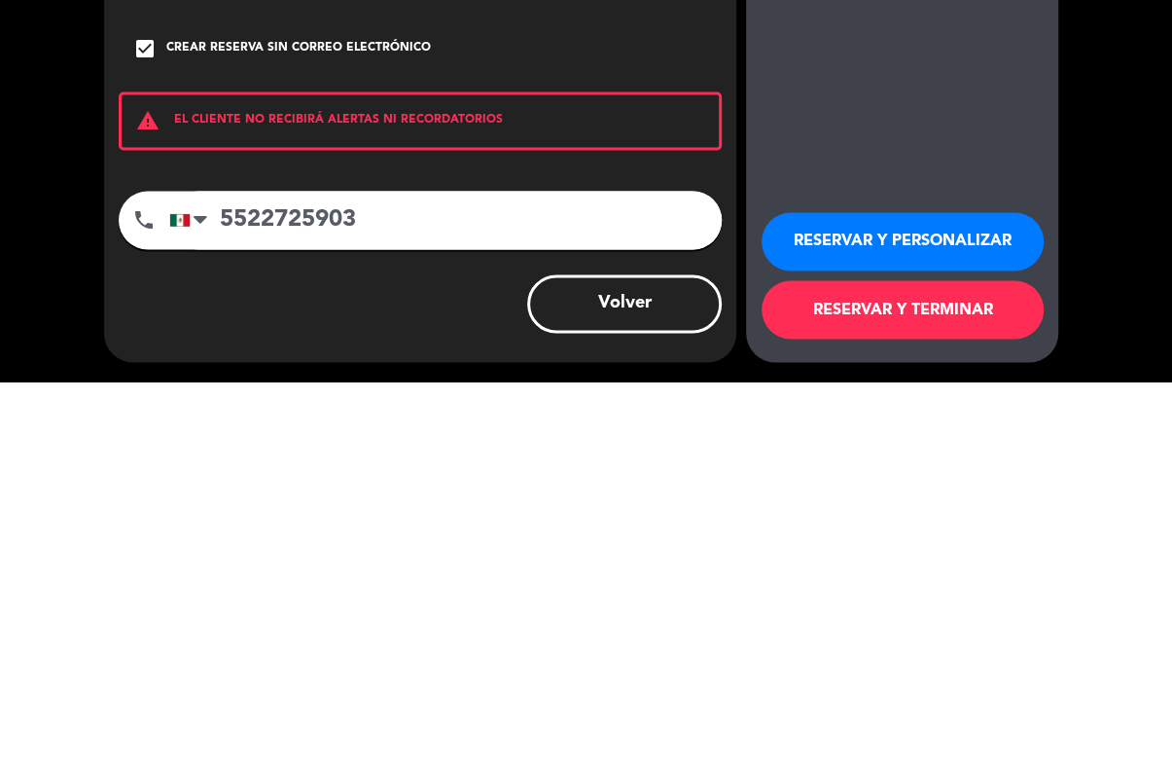
type input "5522725903"
click at [1085, 110] on div "arrow_back Datos del cliente person [PERSON_NAME] mail_outline check_box Crear …" at bounding box center [586, 409] width 1172 height 703
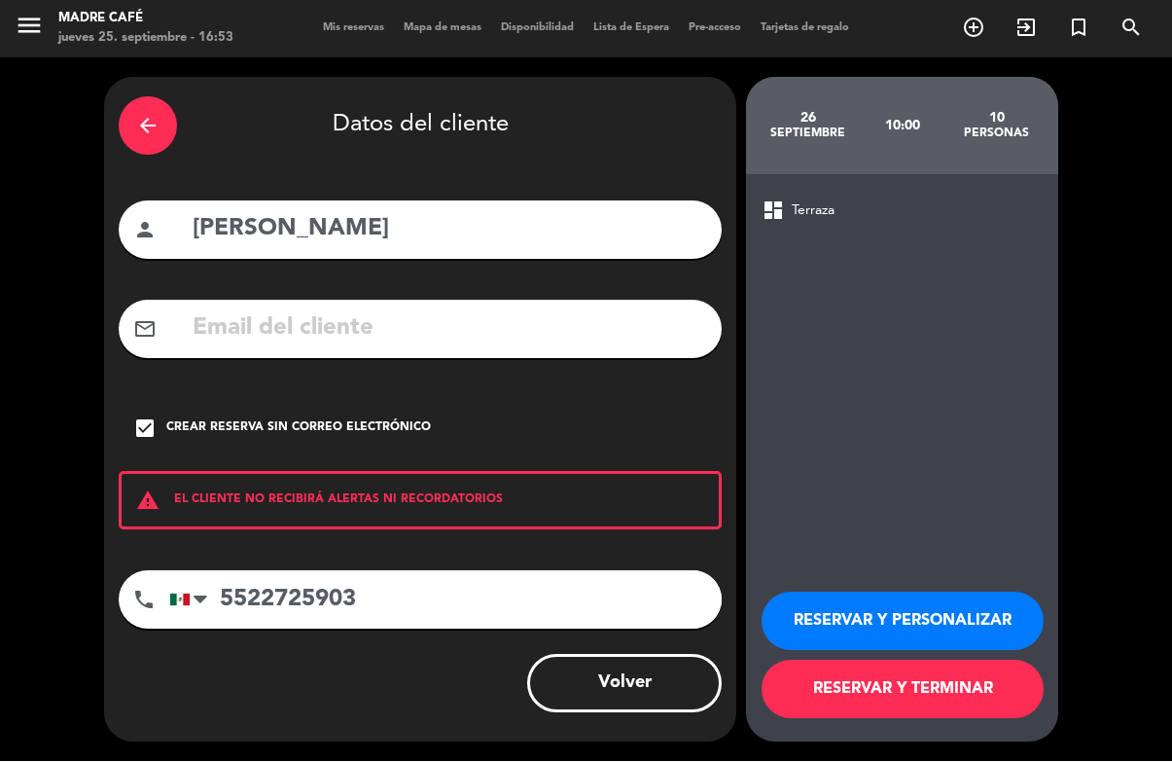
click at [913, 692] on button "RESERVAR Y TERMINAR" at bounding box center [903, 689] width 282 height 58
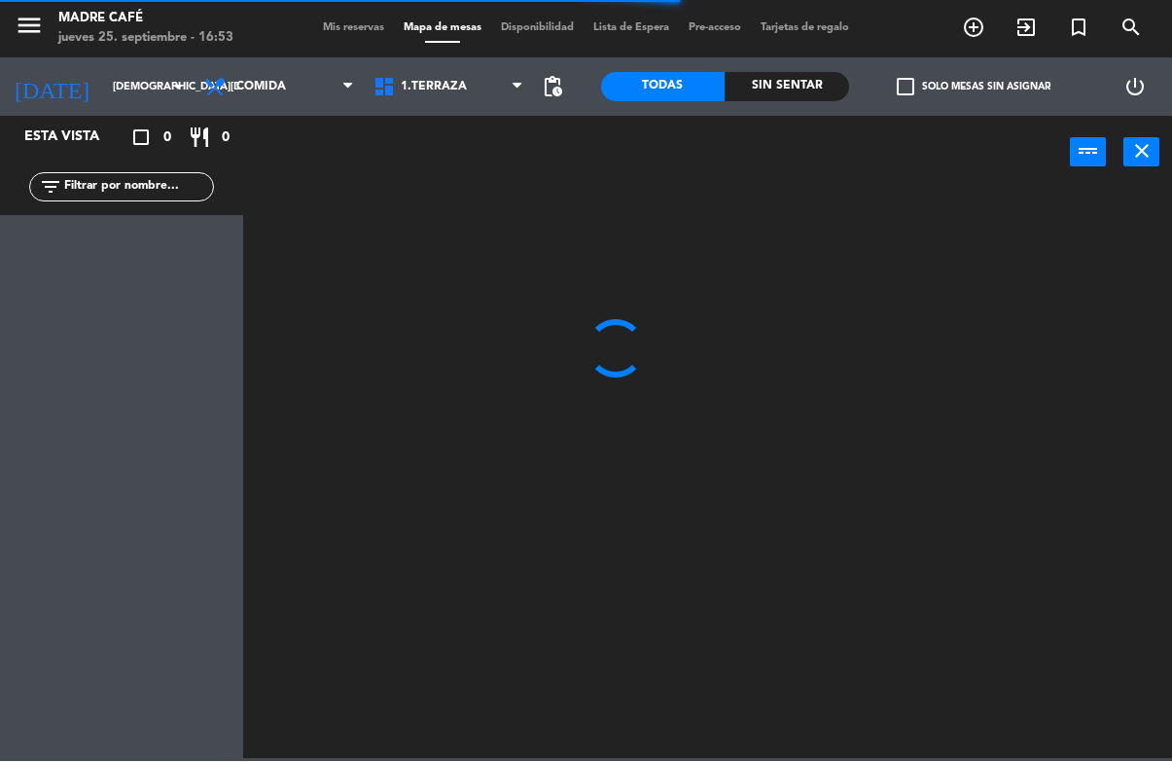
click at [277, 82] on span "Comida" at bounding box center [261, 88] width 50 height 14
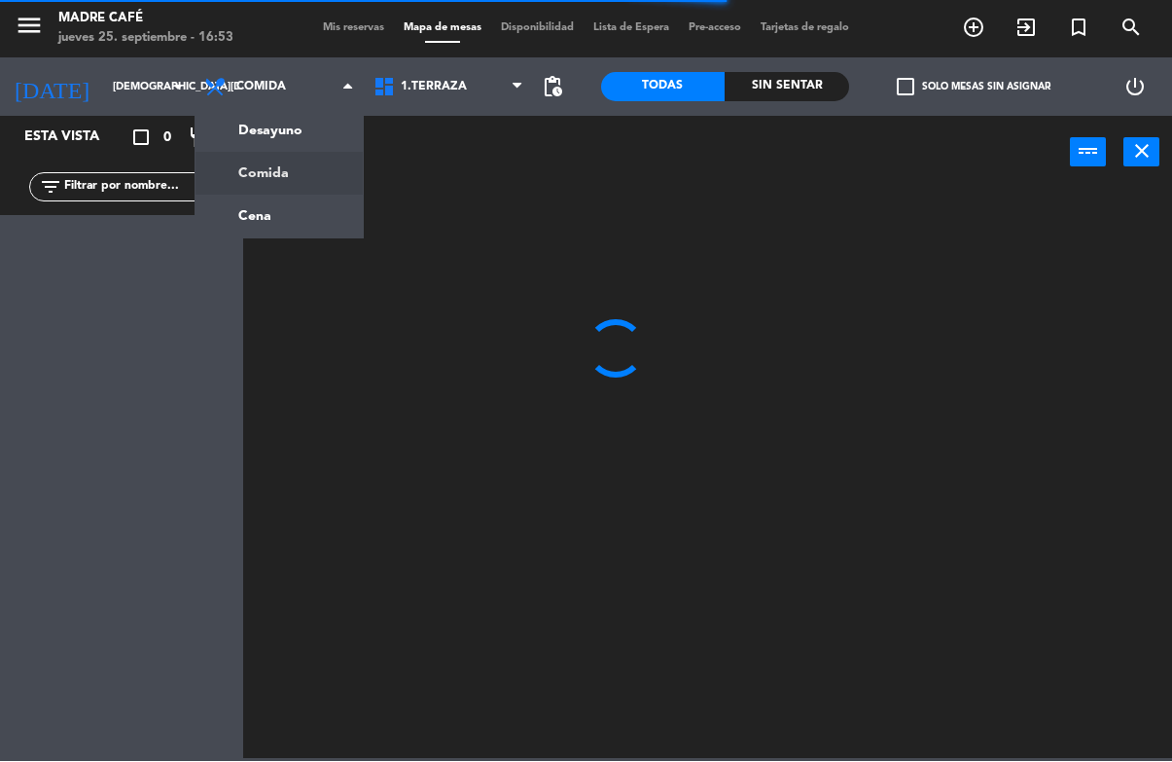
click at [320, 133] on ng-component "menu Madre Café [DATE] 25. septiembre - 16:53 Mis reservas Mapa de mesas Dispon…" at bounding box center [586, 379] width 1172 height 759
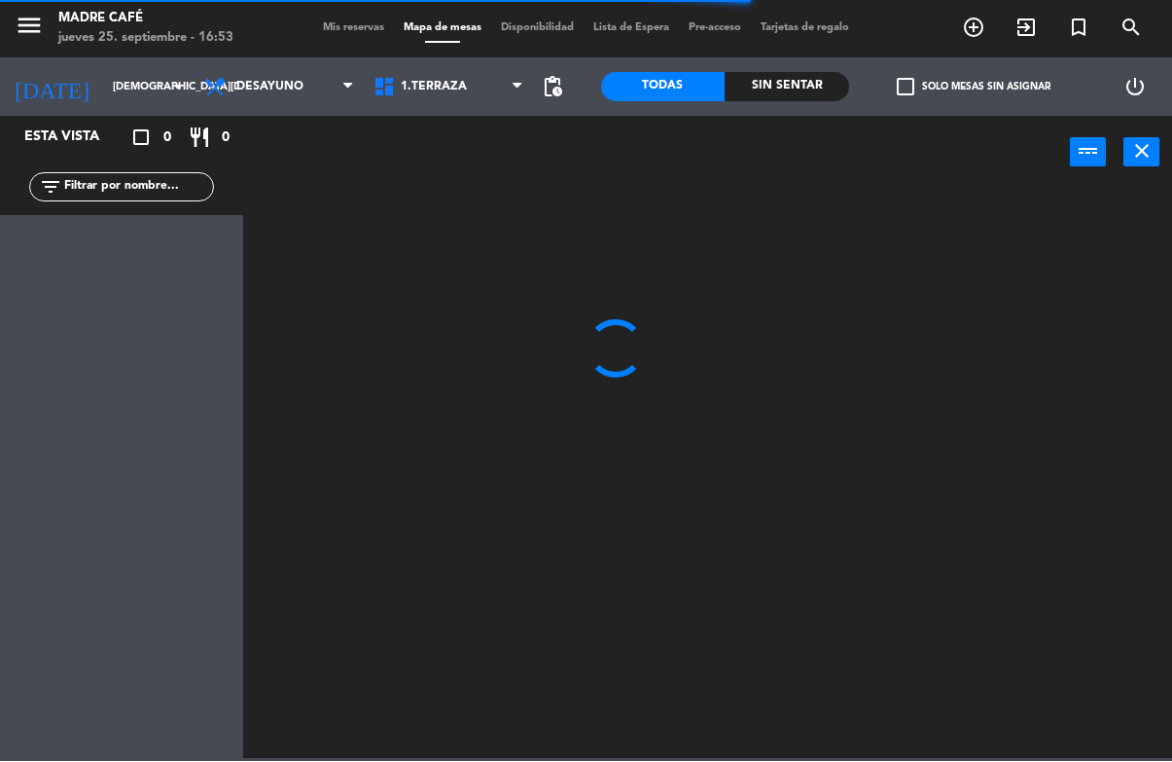
click at [103, 95] on input "[DEMOGRAPHIC_DATA][DATE]" at bounding box center [176, 88] width 146 height 32
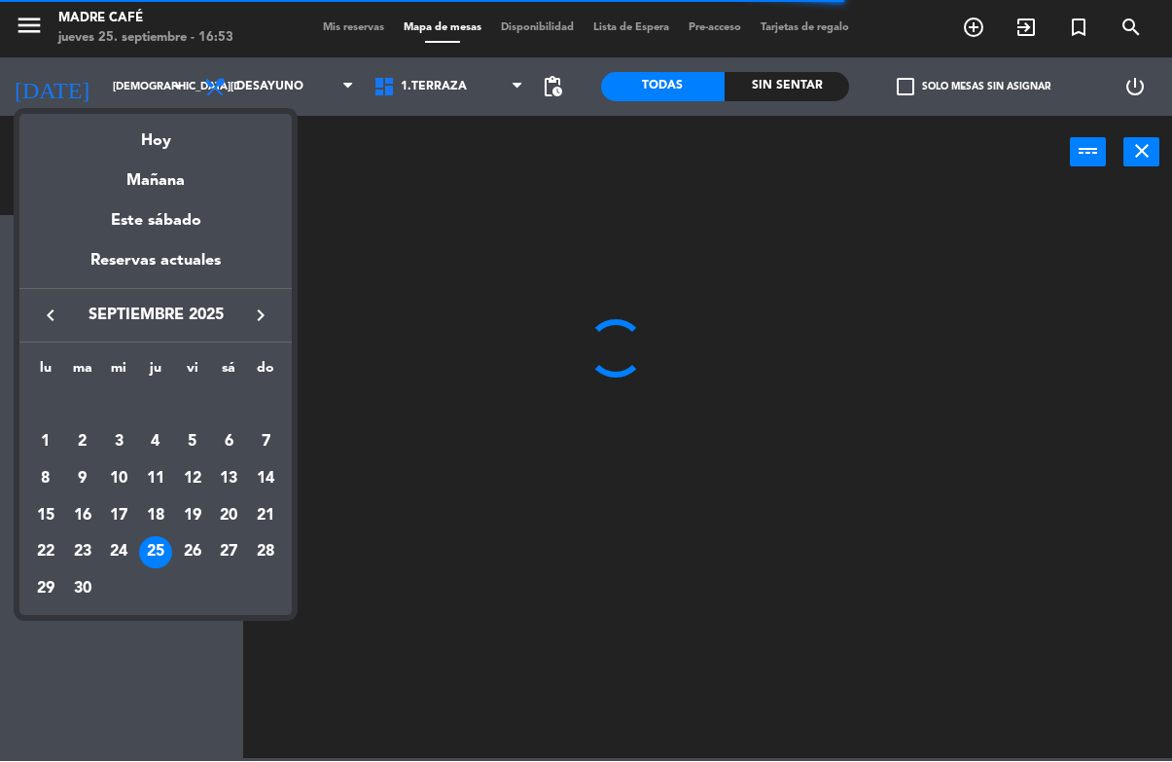
click at [212, 543] on td "27" at bounding box center [229, 553] width 37 height 37
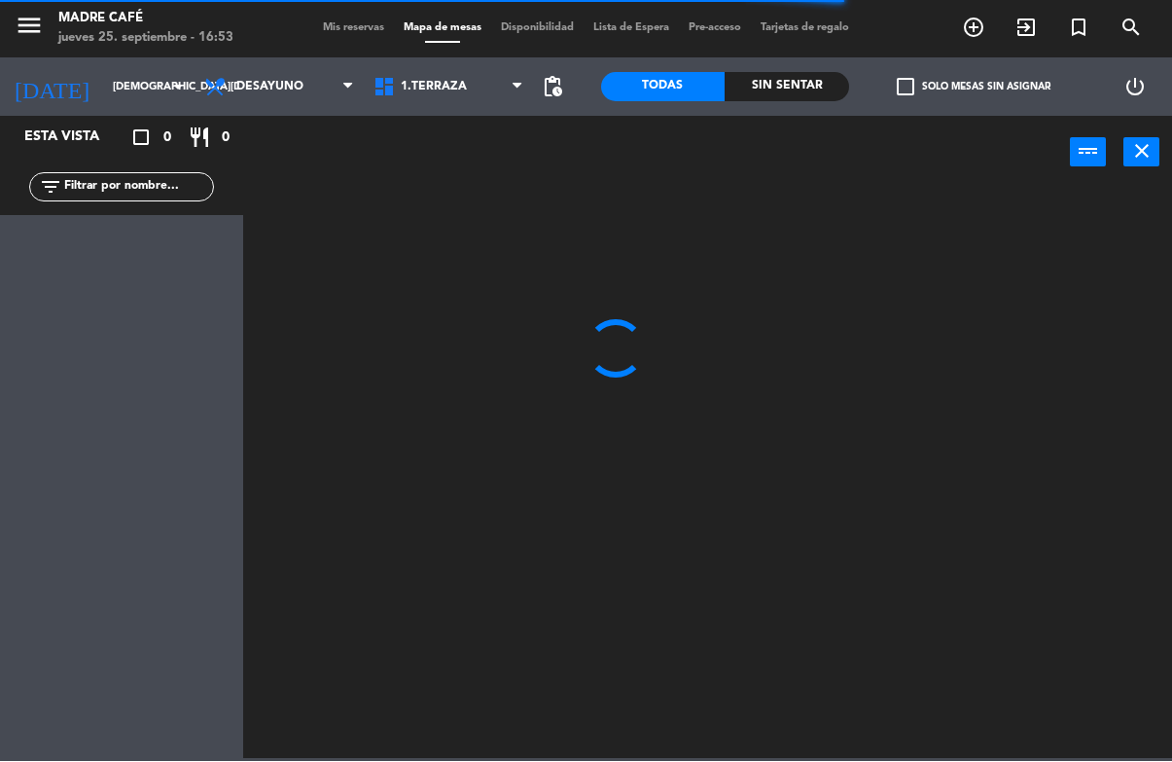
type input "[DATE]"
click at [209, 192] on input "text" at bounding box center [137, 187] width 151 height 21
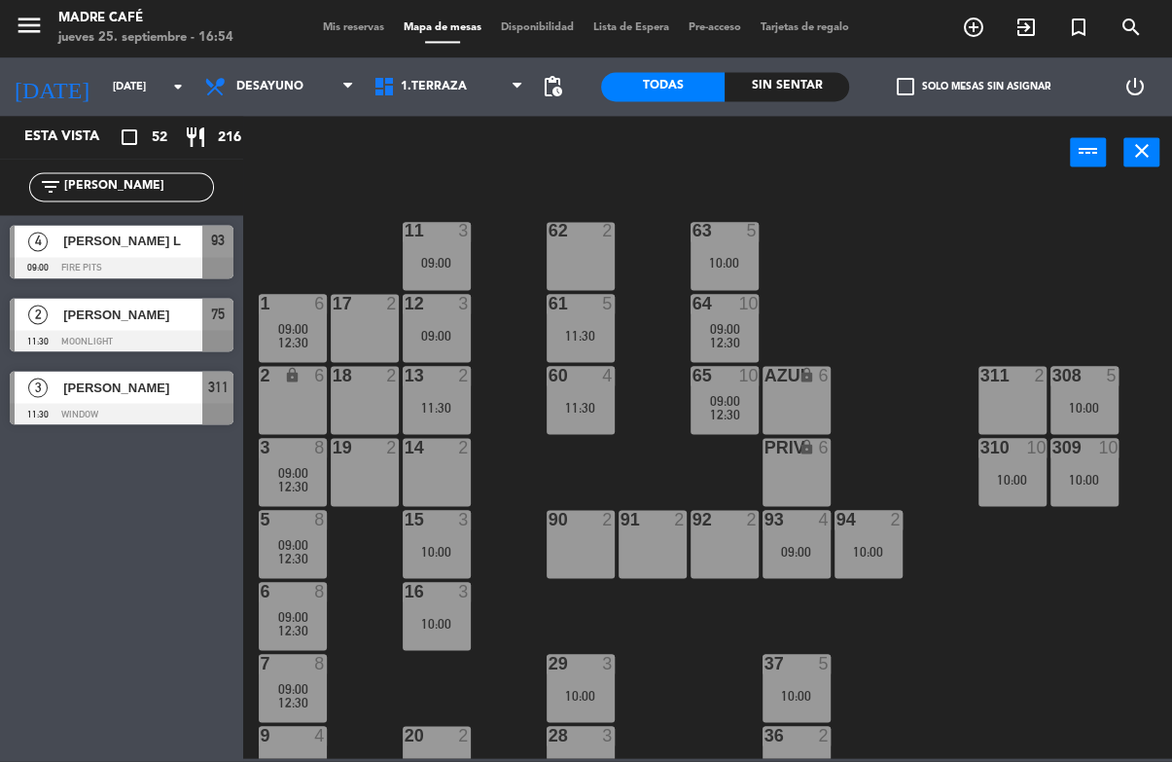
type input "[PERSON_NAME]"
click at [1004, 242] on div "11 3 09:00 63 5 10:00 62 2 12 3 09:00 1 6 09:00 12:30 61 5 11:30 64 10 09:00 12…" at bounding box center [713, 473] width 917 height 571
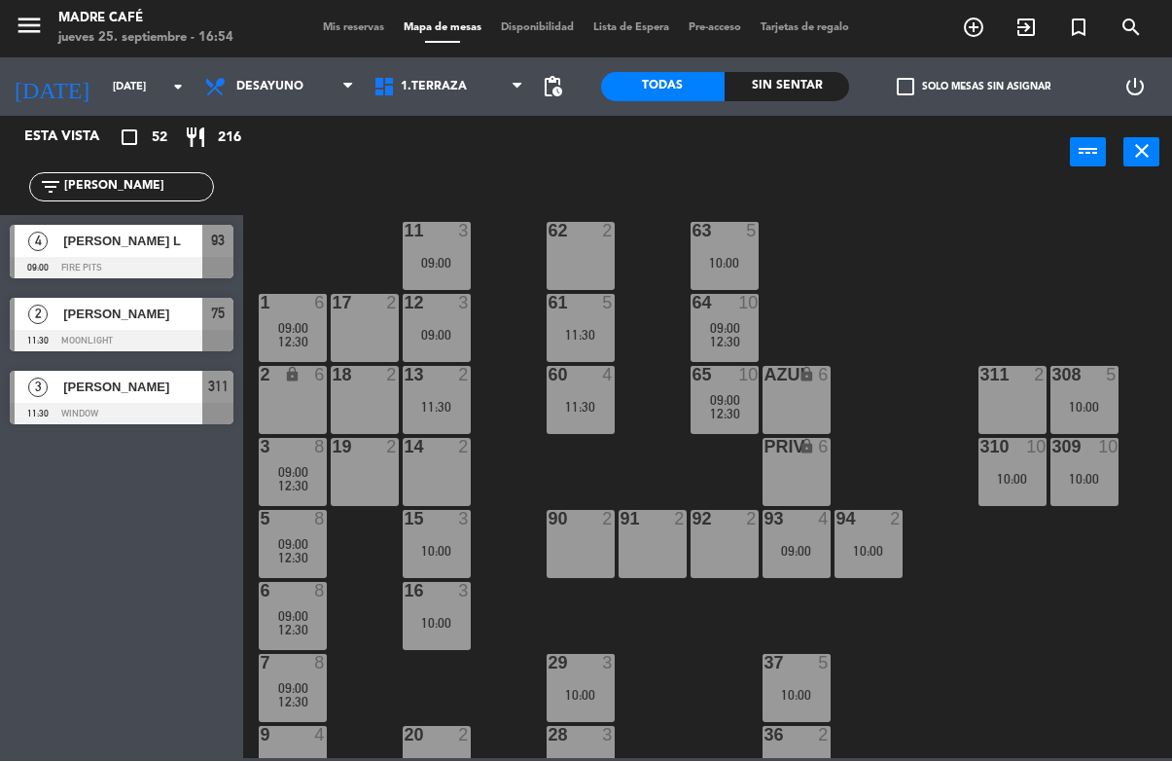
click at [653, 23] on span "Lista de Espera" at bounding box center [631, 28] width 95 height 11
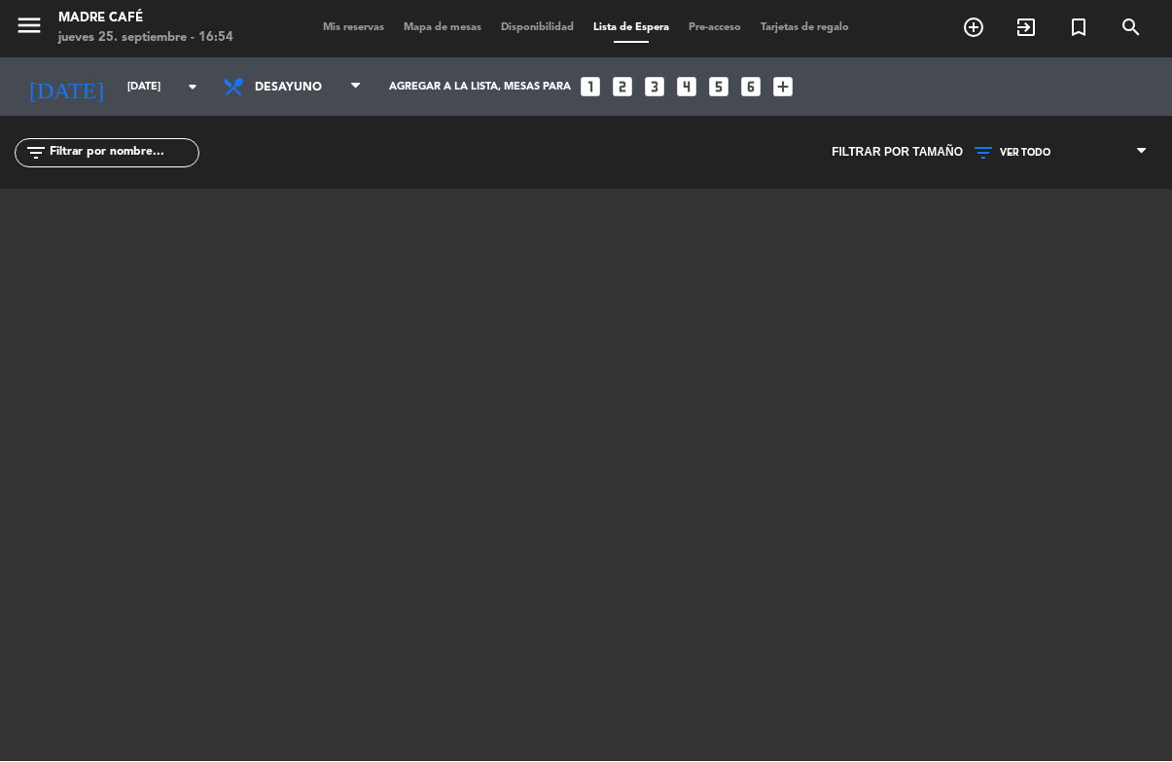
click at [118, 103] on input "[DATE]" at bounding box center [191, 88] width 146 height 32
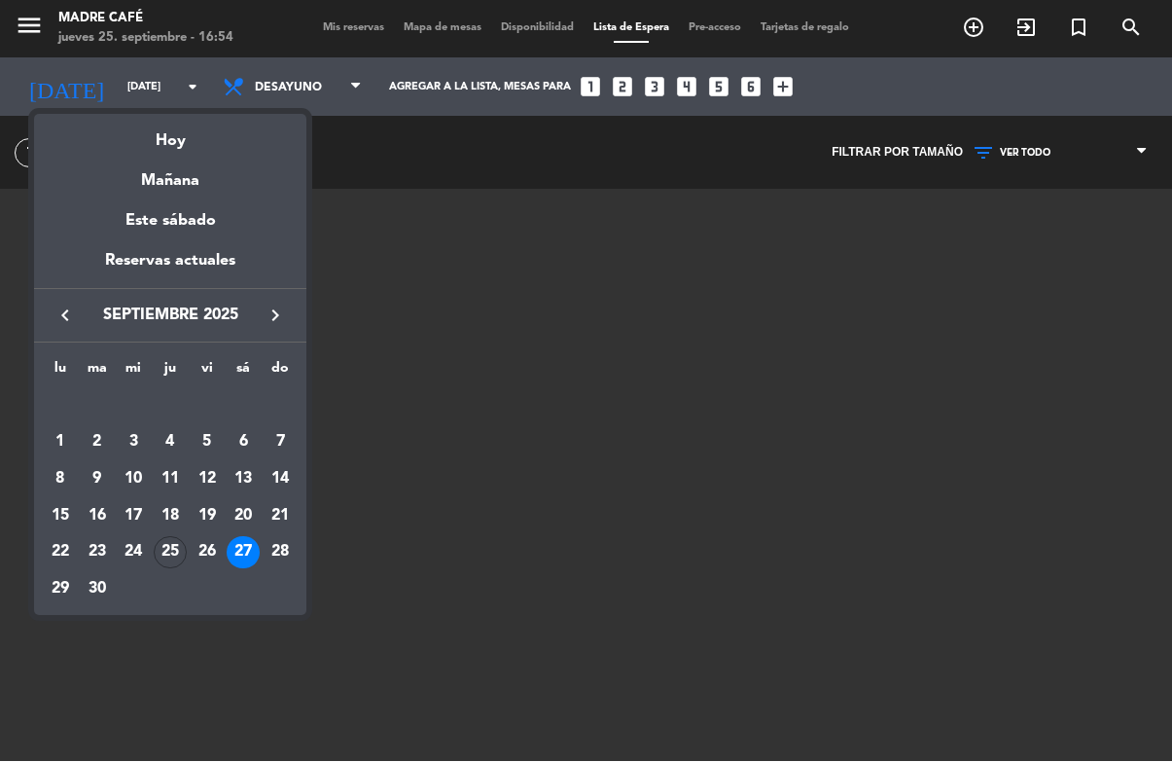
click at [171, 538] on div "25" at bounding box center [170, 553] width 33 height 33
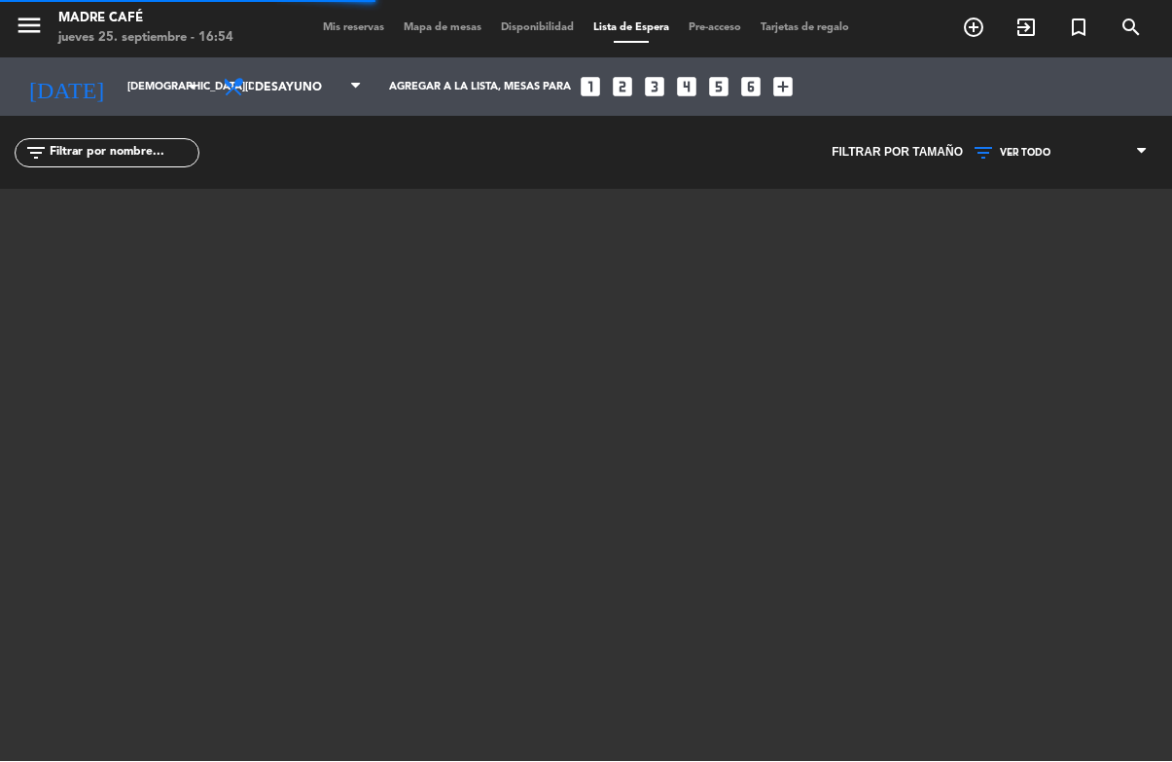
click at [122, 72] on input "[DEMOGRAPHIC_DATA][DATE]" at bounding box center [191, 88] width 146 height 32
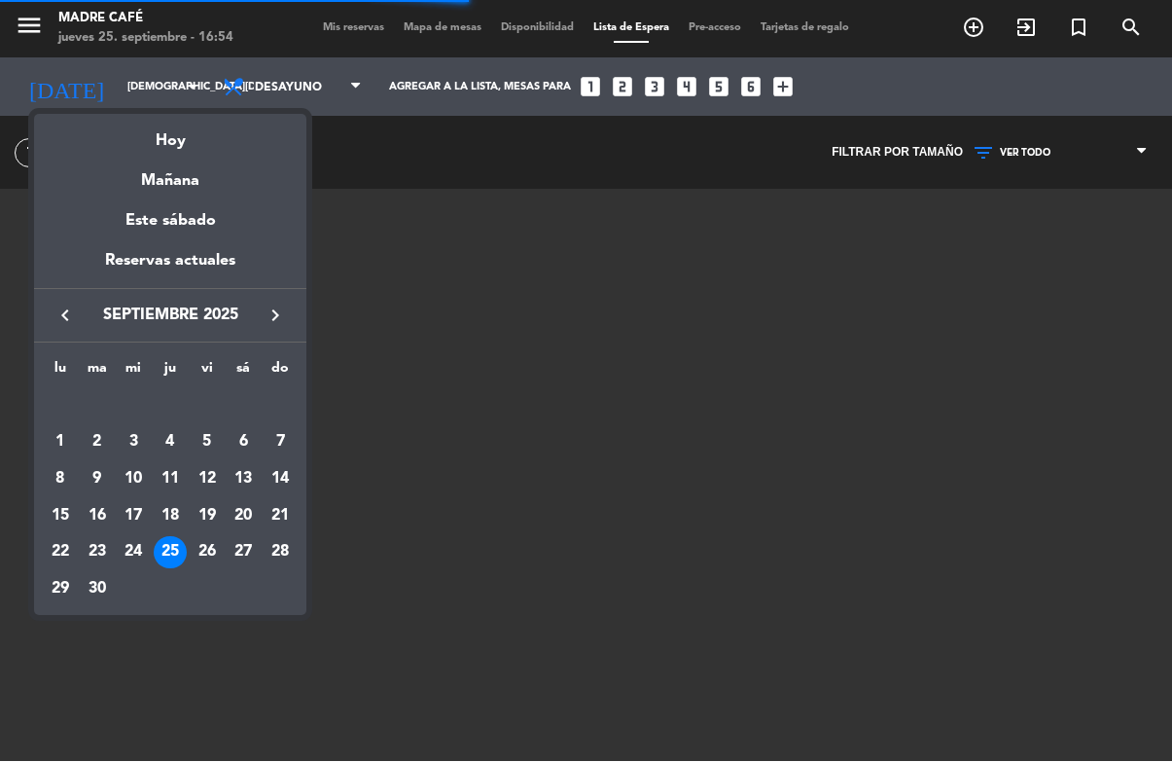
click at [206, 551] on div "26" at bounding box center [207, 553] width 33 height 33
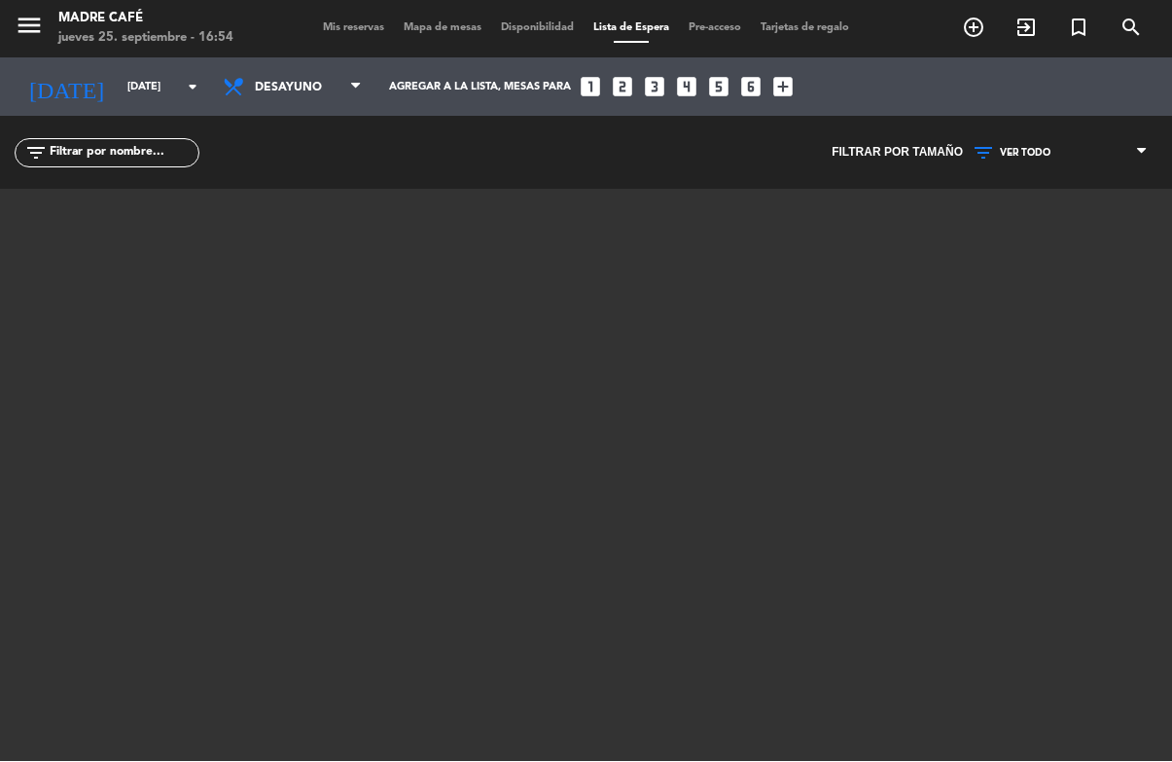
click at [130, 81] on input "[DATE]" at bounding box center [191, 88] width 146 height 32
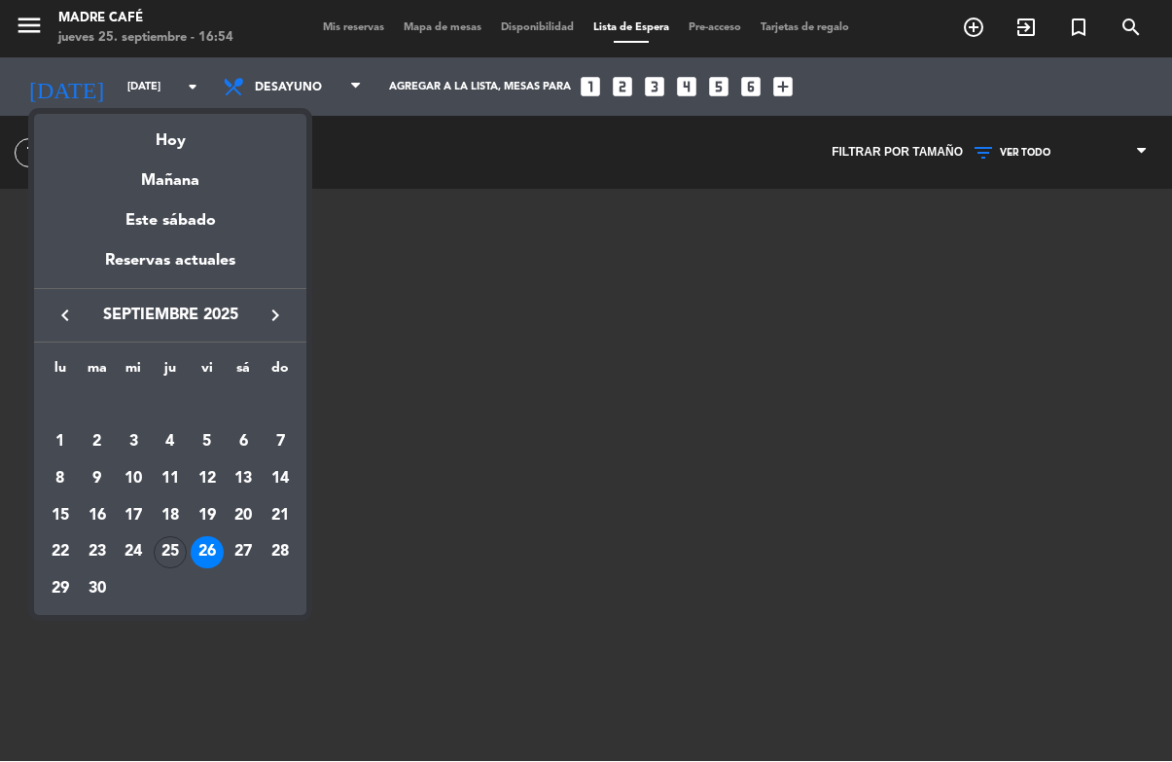
click at [203, 551] on div "26" at bounding box center [207, 553] width 33 height 33
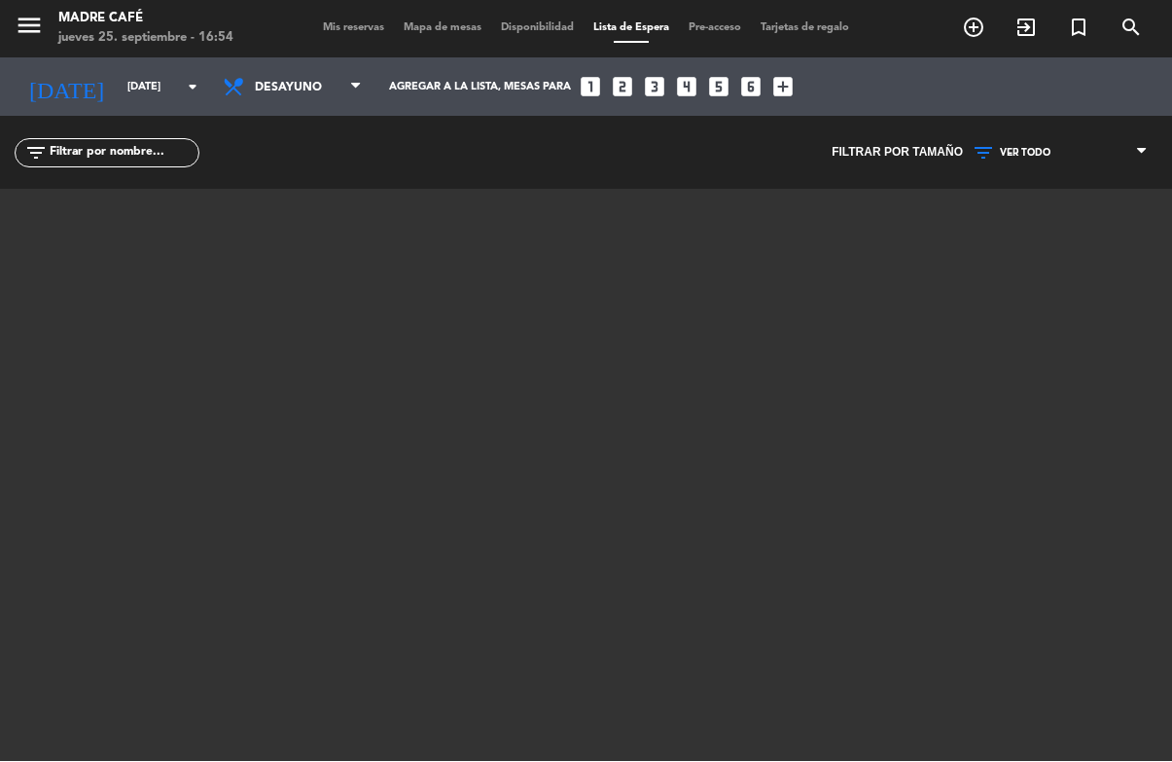
click at [355, 471] on div at bounding box center [586, 433] width 1167 height 486
click at [289, 75] on span "Desayuno" at bounding box center [301, 88] width 92 height 37
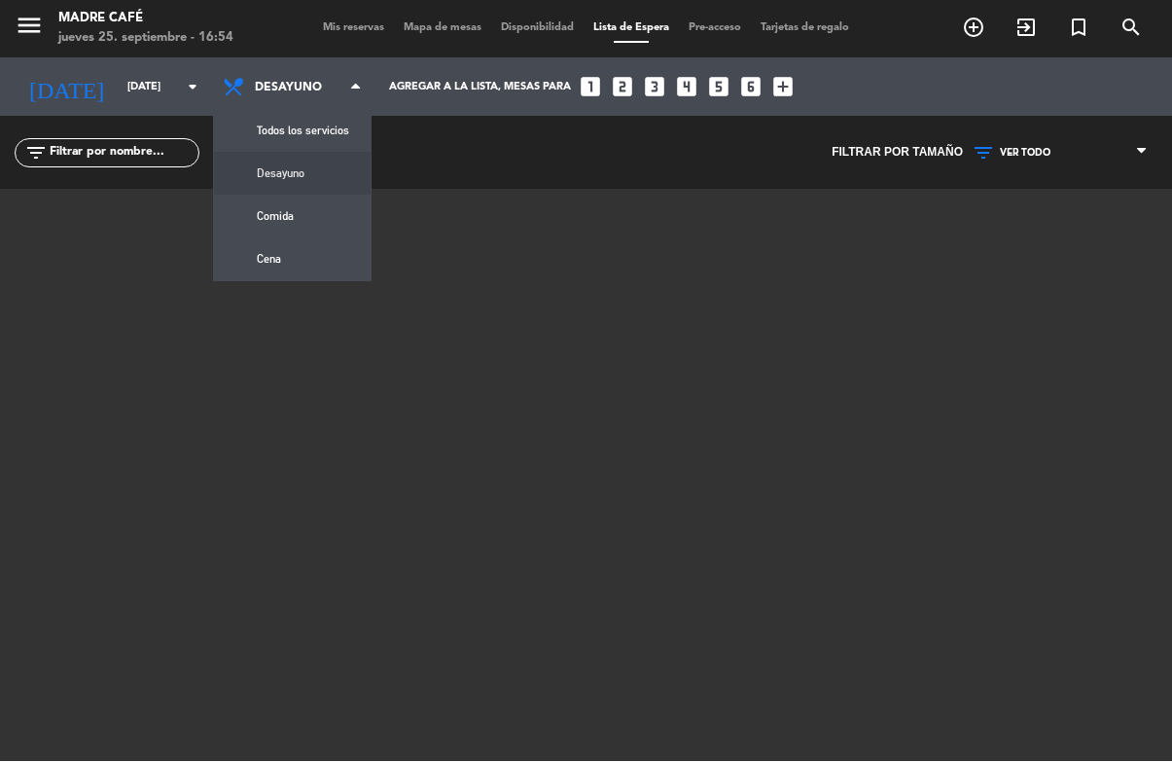
click at [310, 222] on div "menu Madre Café [DATE] 25. septiembre - 16:54 Mis reservas Mapa de mesas Dispon…" at bounding box center [586, 381] width 1172 height 762
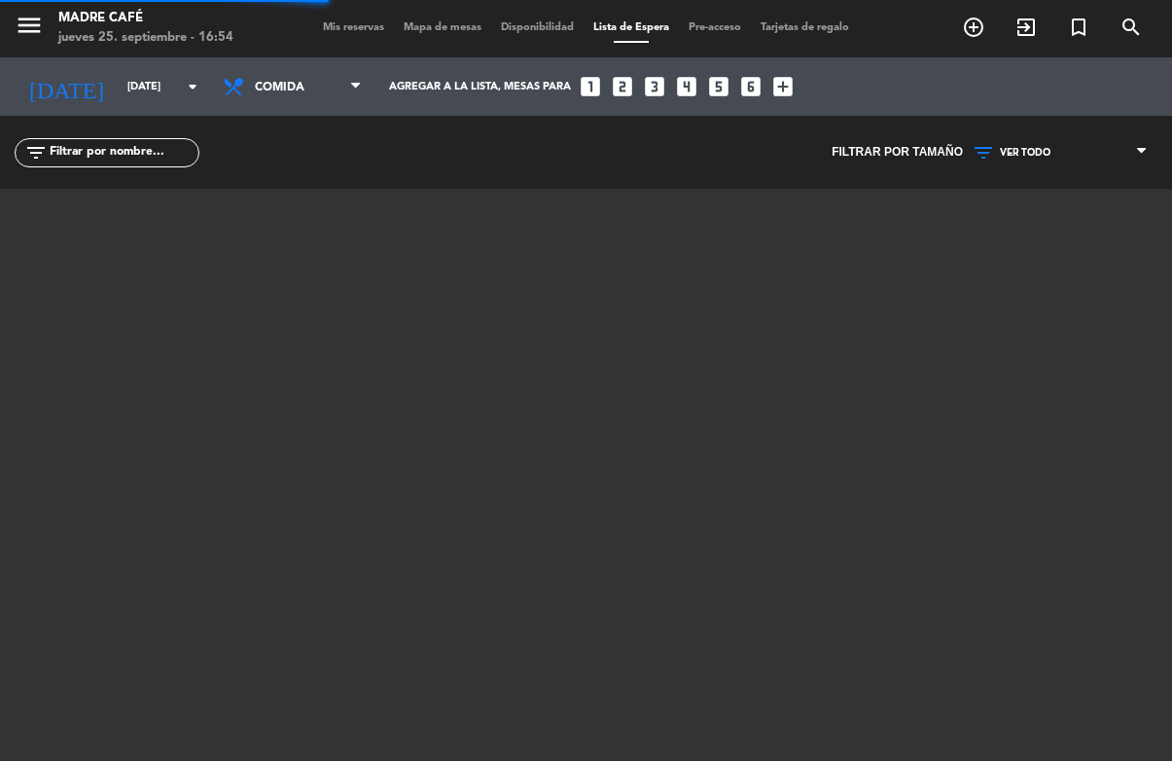
click at [118, 88] on input "[DATE]" at bounding box center [191, 88] width 146 height 32
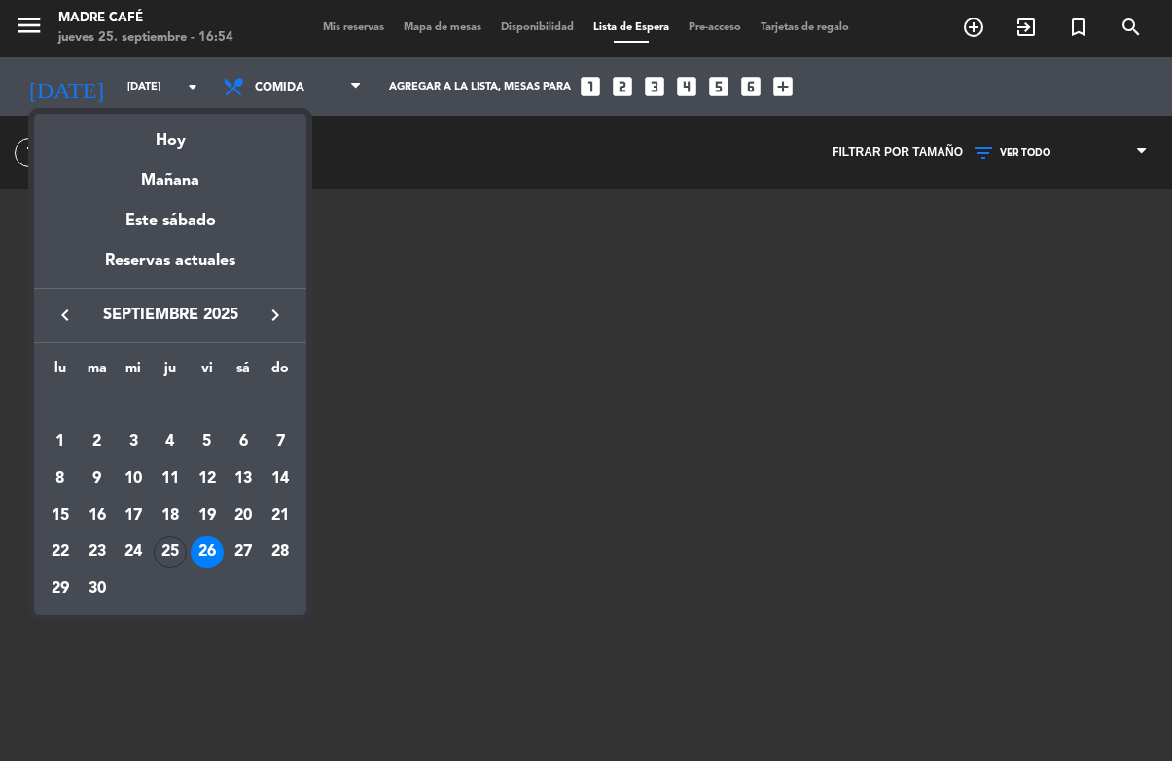
click at [169, 551] on div "25" at bounding box center [170, 553] width 33 height 33
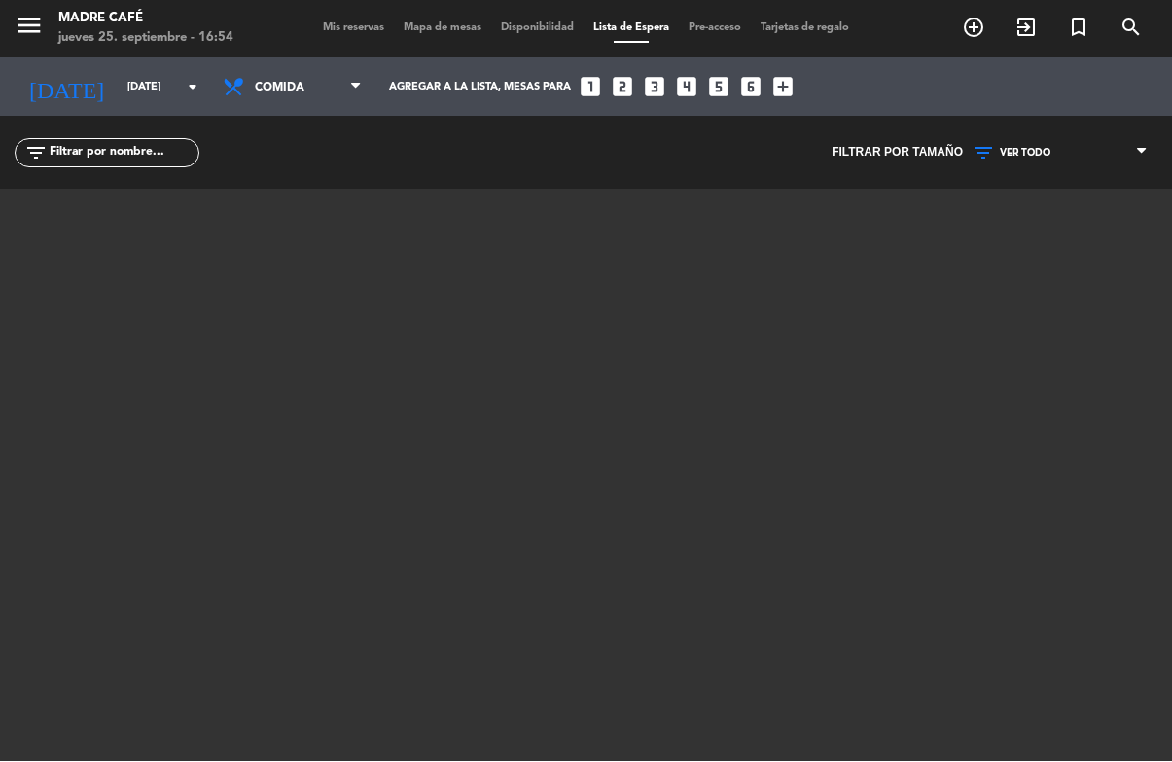
type input "[DEMOGRAPHIC_DATA][DATE]"
click at [118, 79] on input "[DEMOGRAPHIC_DATA][DATE]" at bounding box center [191, 88] width 146 height 32
